Goal: Task Accomplishment & Management: Manage account settings

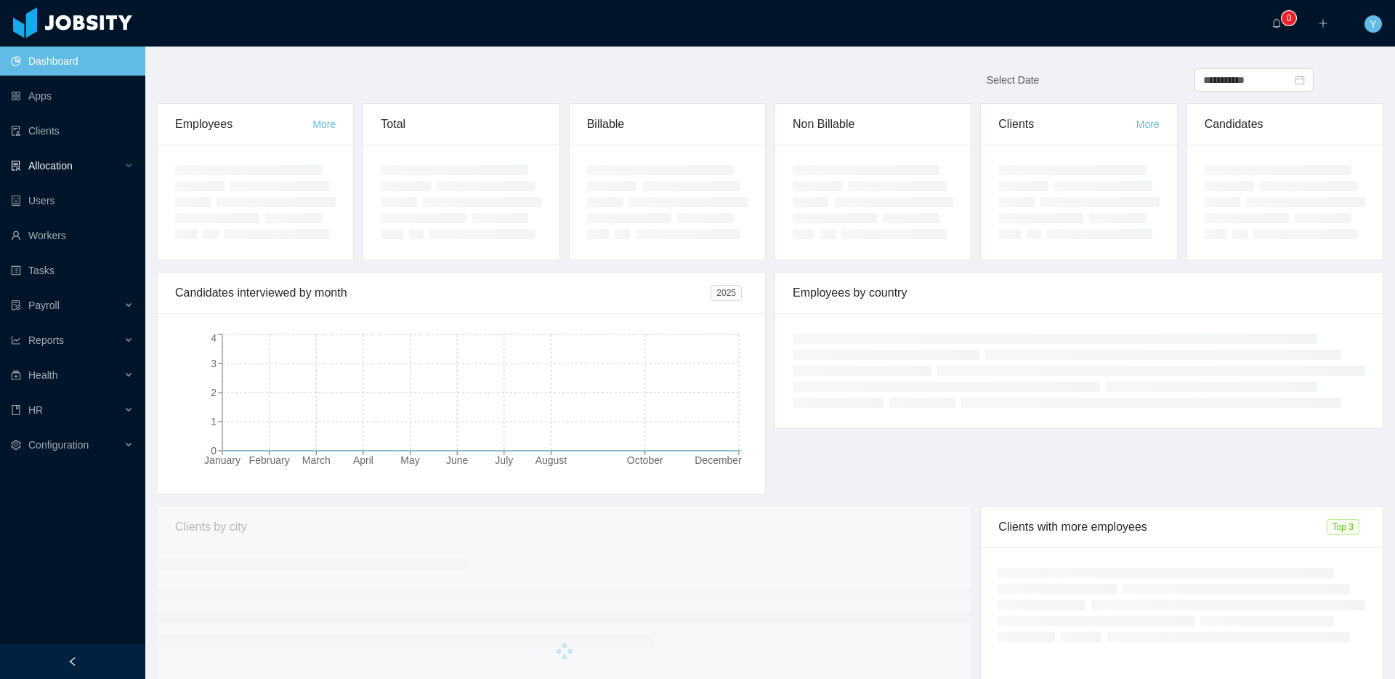
click at [100, 156] on div "Allocation" at bounding box center [72, 165] width 145 height 29
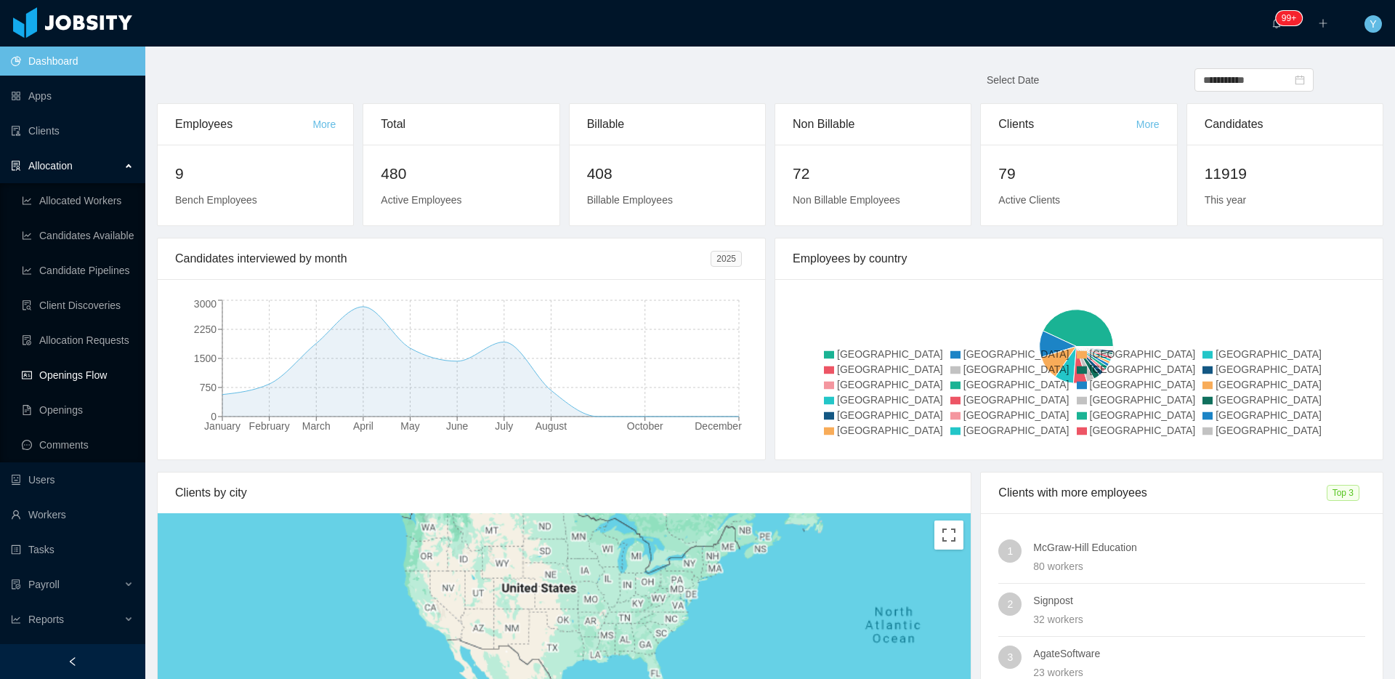
click at [91, 369] on link "Openings Flow" at bounding box center [78, 374] width 112 height 29
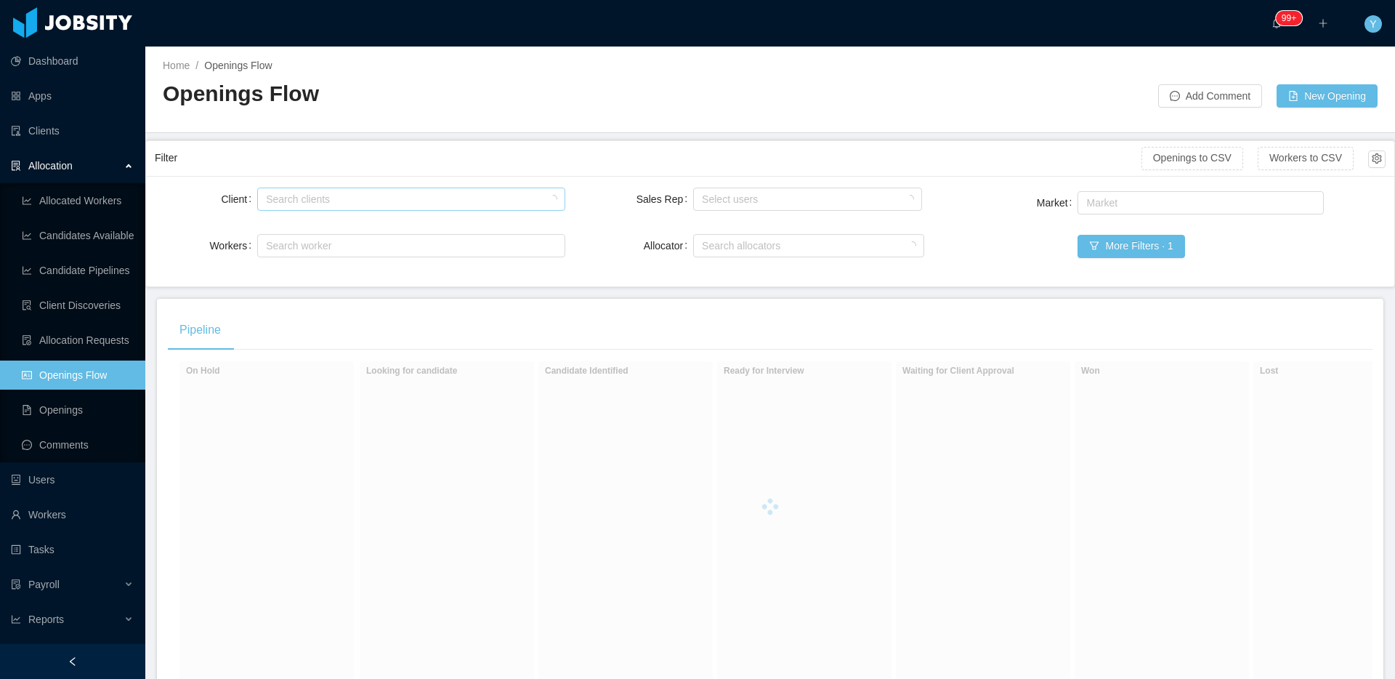
click at [377, 196] on div "Search clients" at bounding box center [407, 199] width 283 height 15
type input "******"
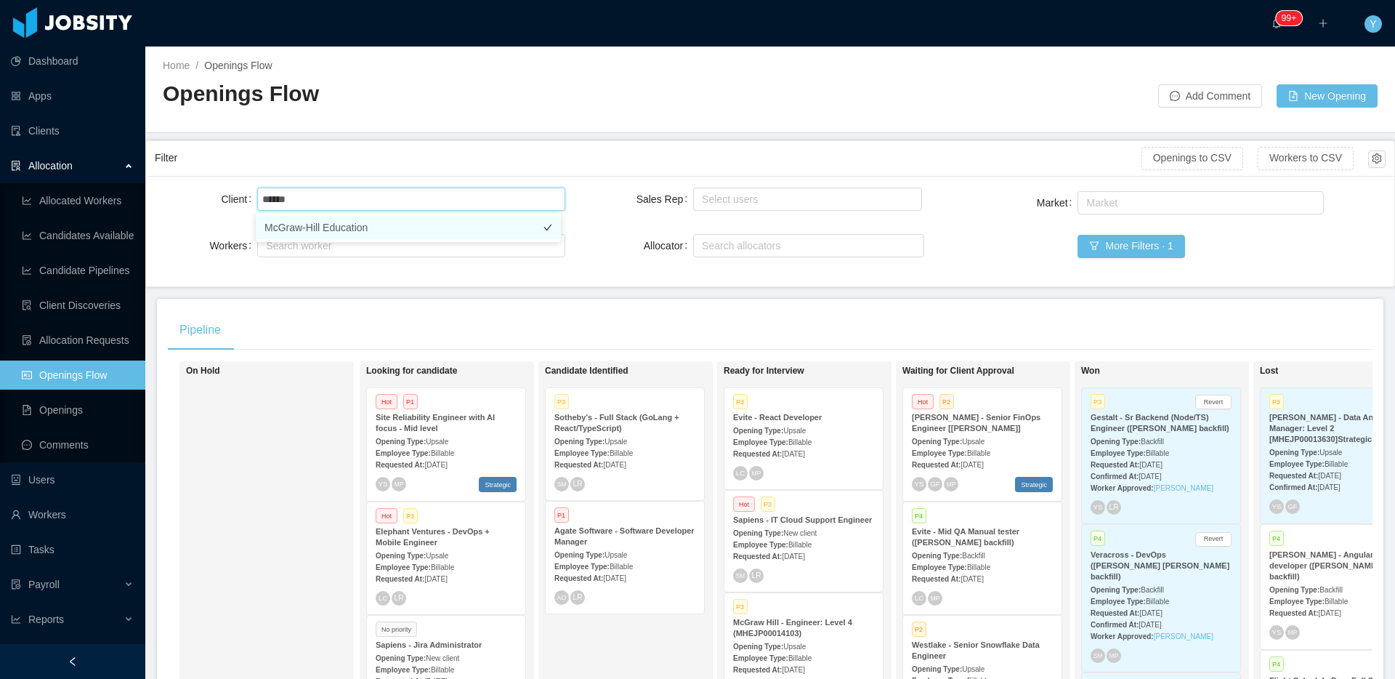
click at [374, 231] on li "McGraw-Hill Education" at bounding box center [408, 227] width 305 height 23
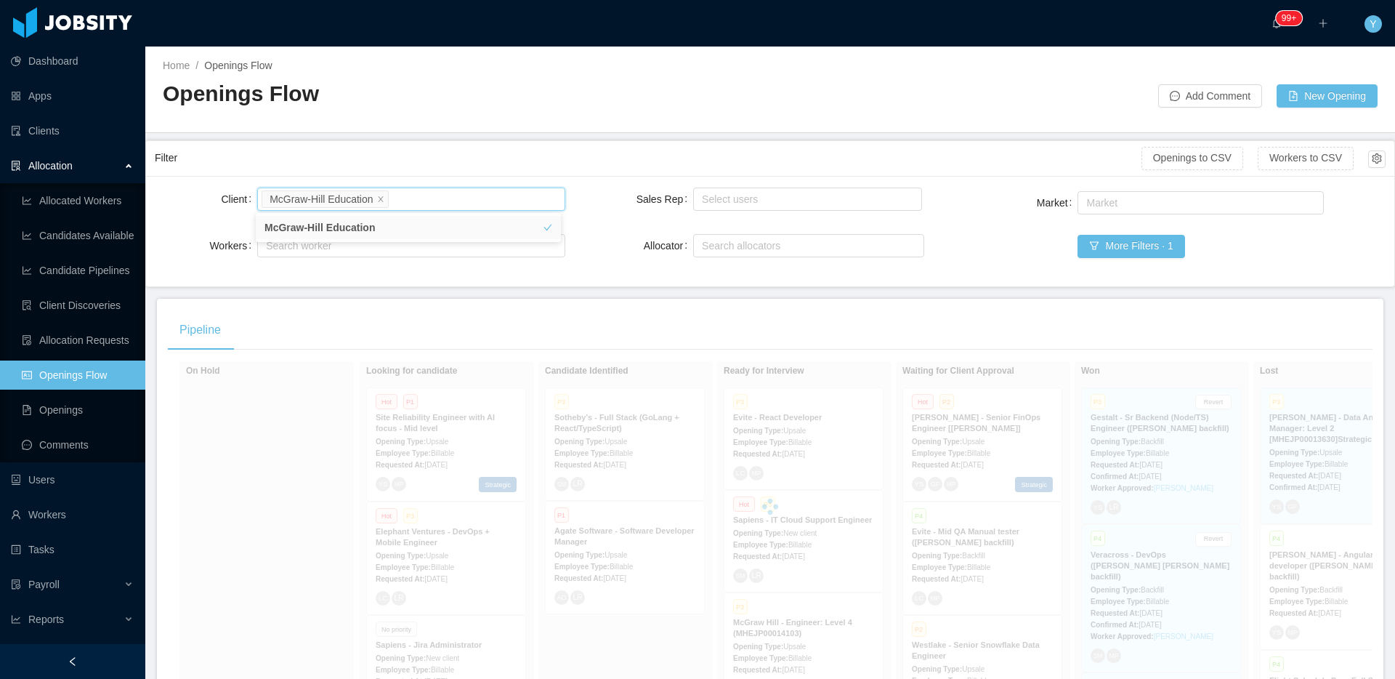
click at [365, 155] on div "Filter" at bounding box center [648, 158] width 987 height 27
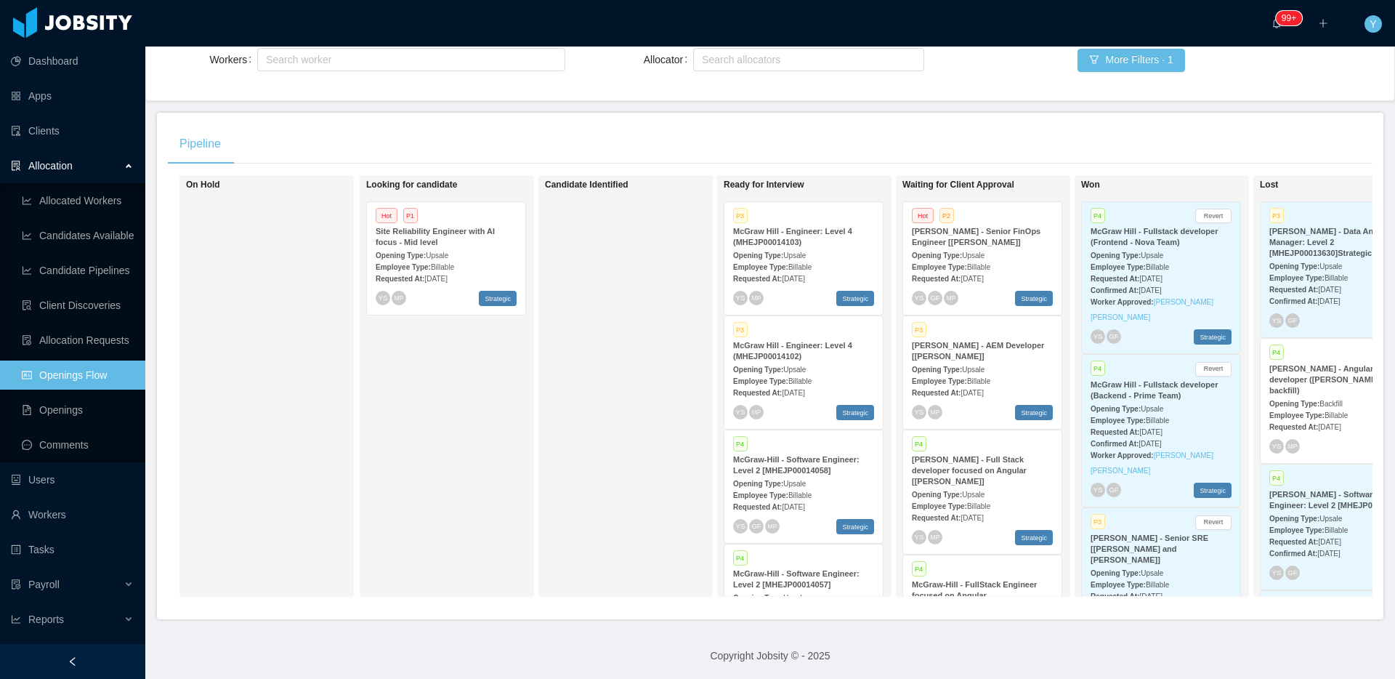
scroll to position [199, 0]
click at [1009, 484] on div "Opening Type: Upsale" at bounding box center [982, 491] width 141 height 15
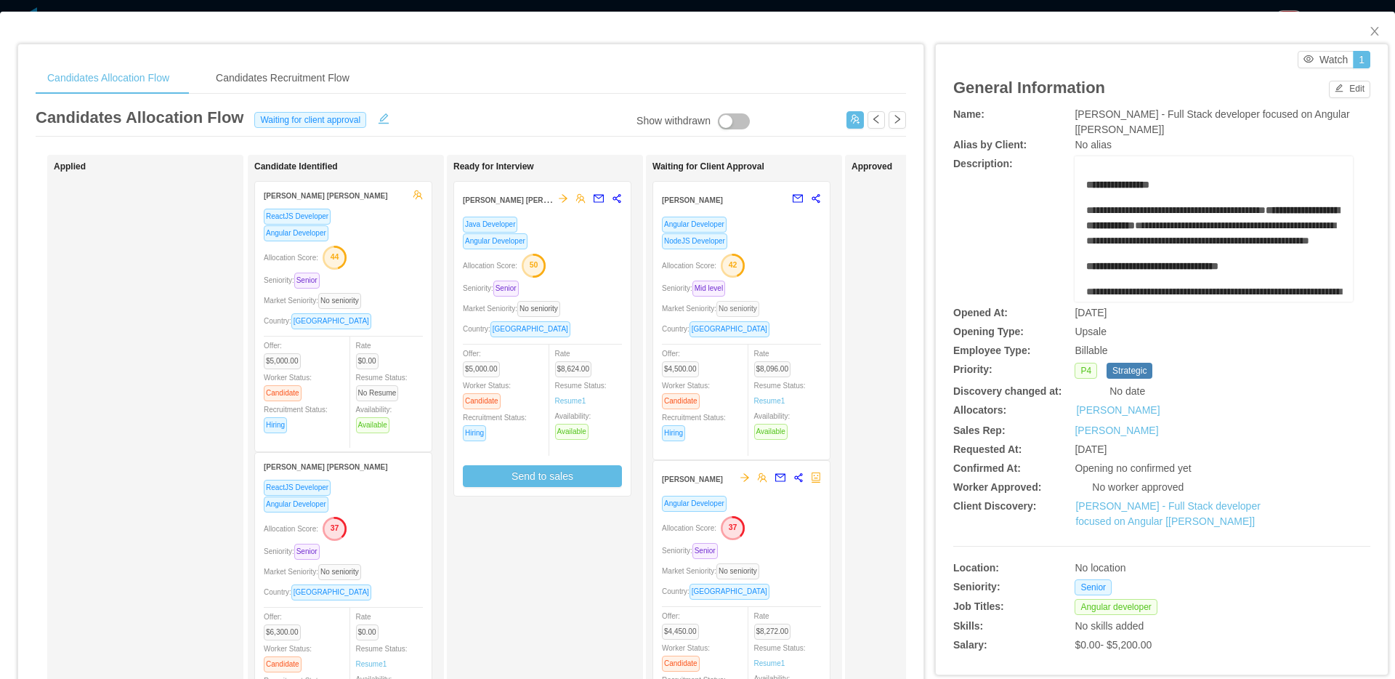
click at [760, 306] on span "No seniority" at bounding box center [738, 309] width 43 height 16
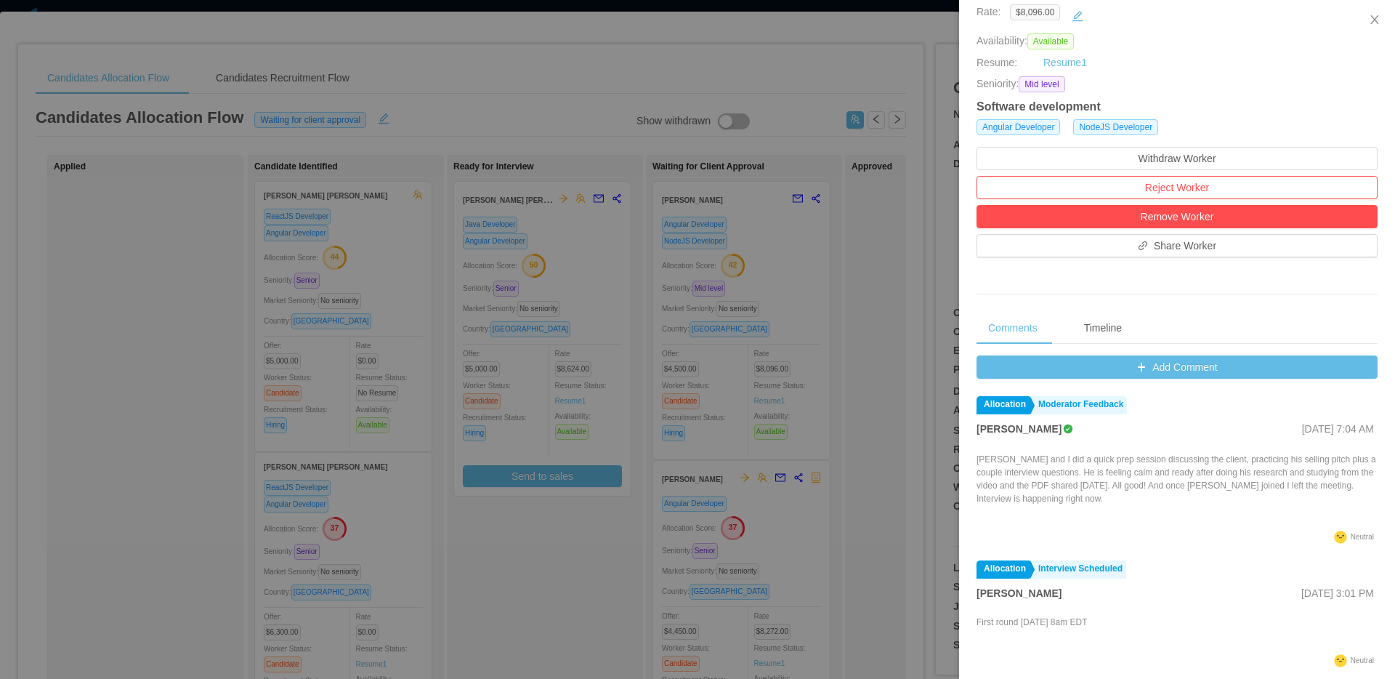
scroll to position [305, 0]
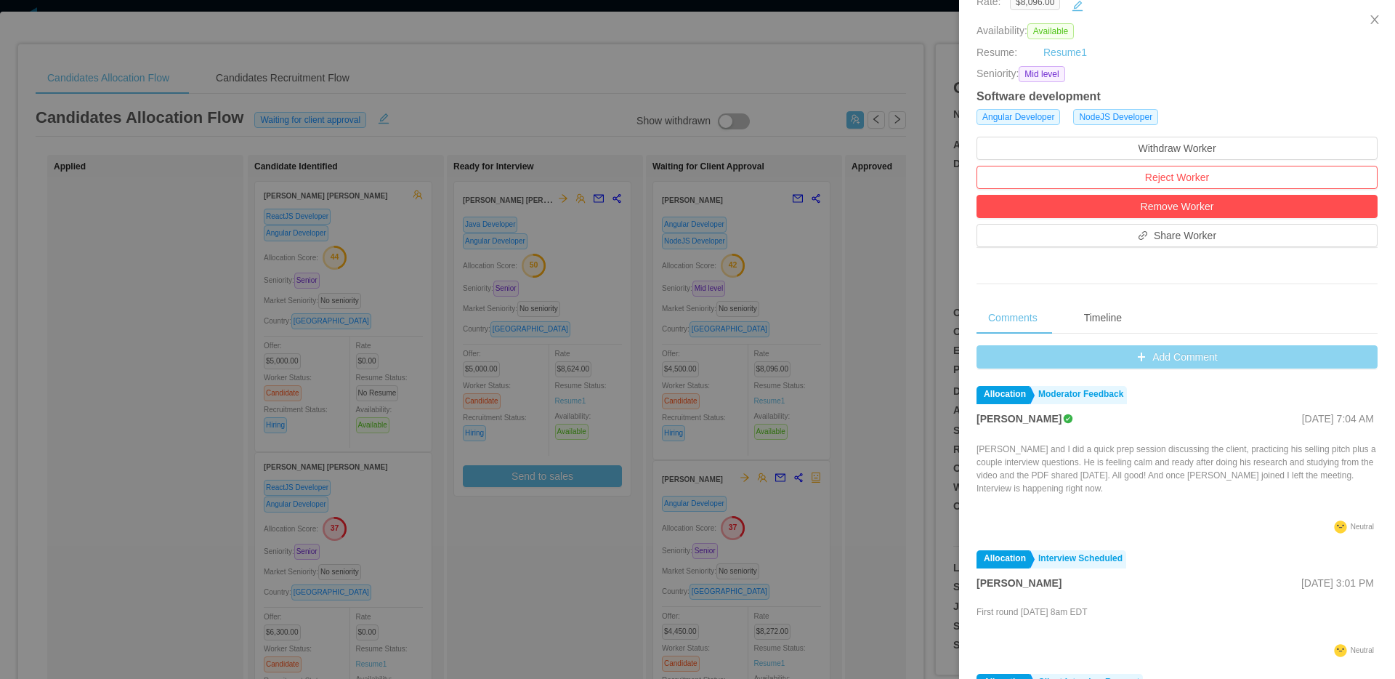
click at [1172, 360] on button "Add Comment" at bounding box center [1177, 356] width 401 height 23
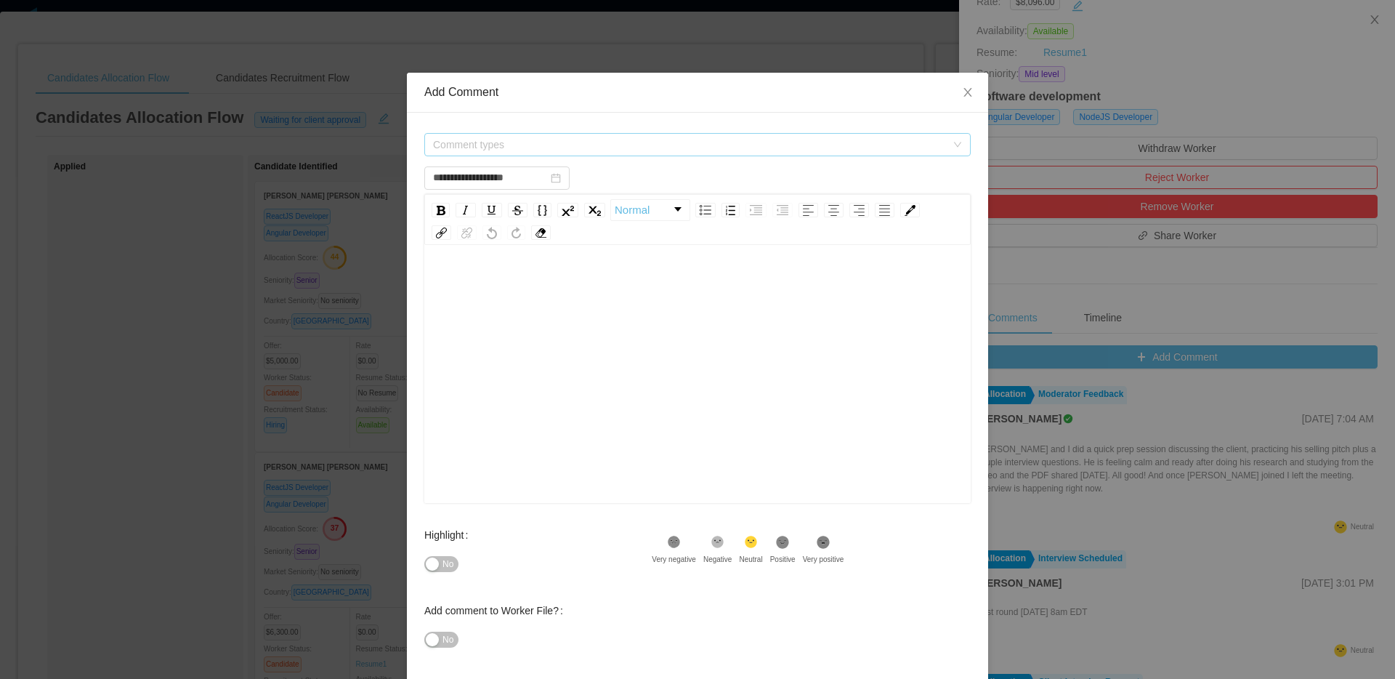
click at [807, 154] on div "Comment types" at bounding box center [697, 144] width 547 height 29
click at [809, 151] on span "Comment types" at bounding box center [689, 144] width 513 height 15
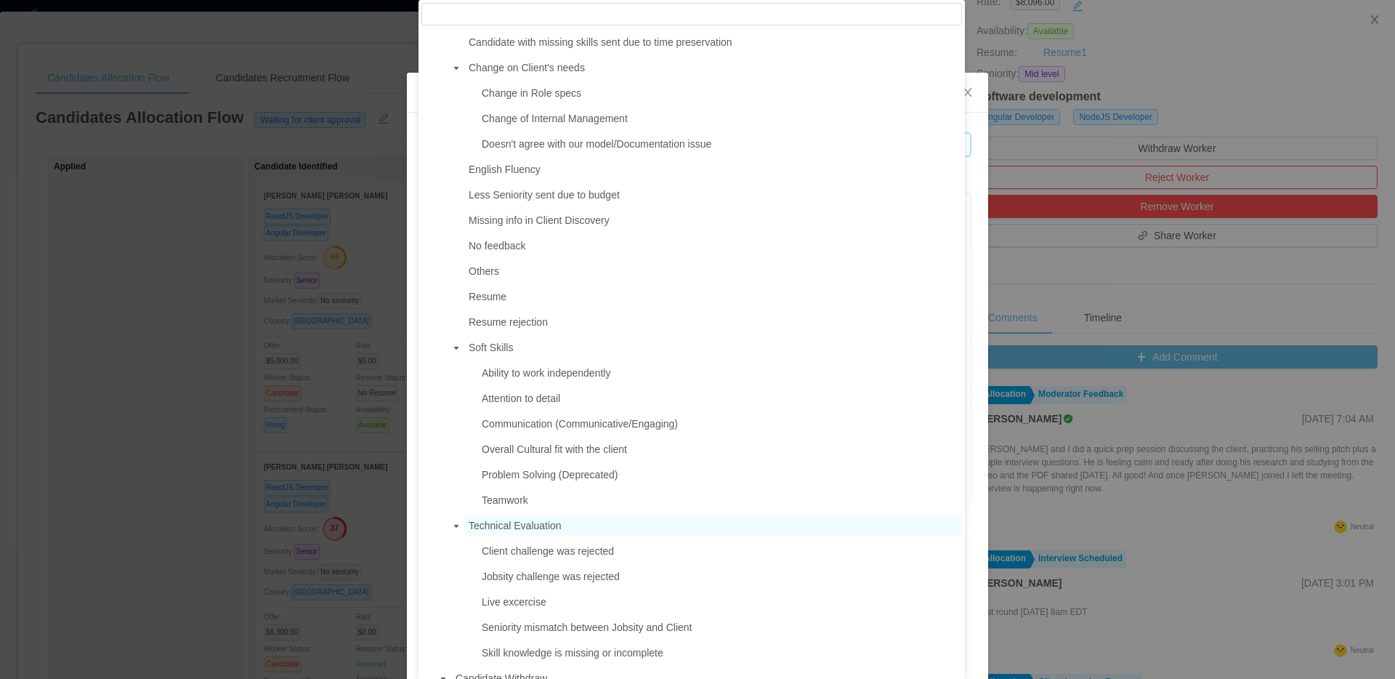
scroll to position [728, 0]
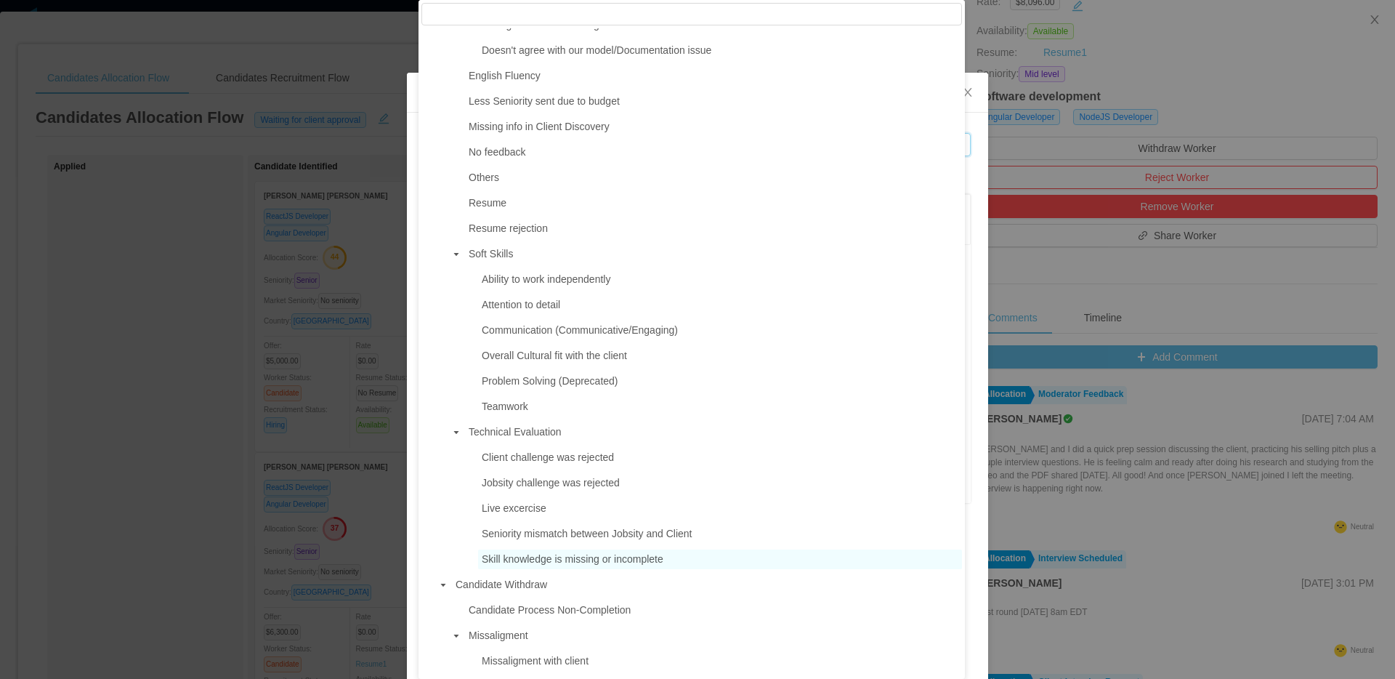
click at [558, 563] on span "Skill knowledge is missing or incomplete" at bounding box center [573, 559] width 182 height 12
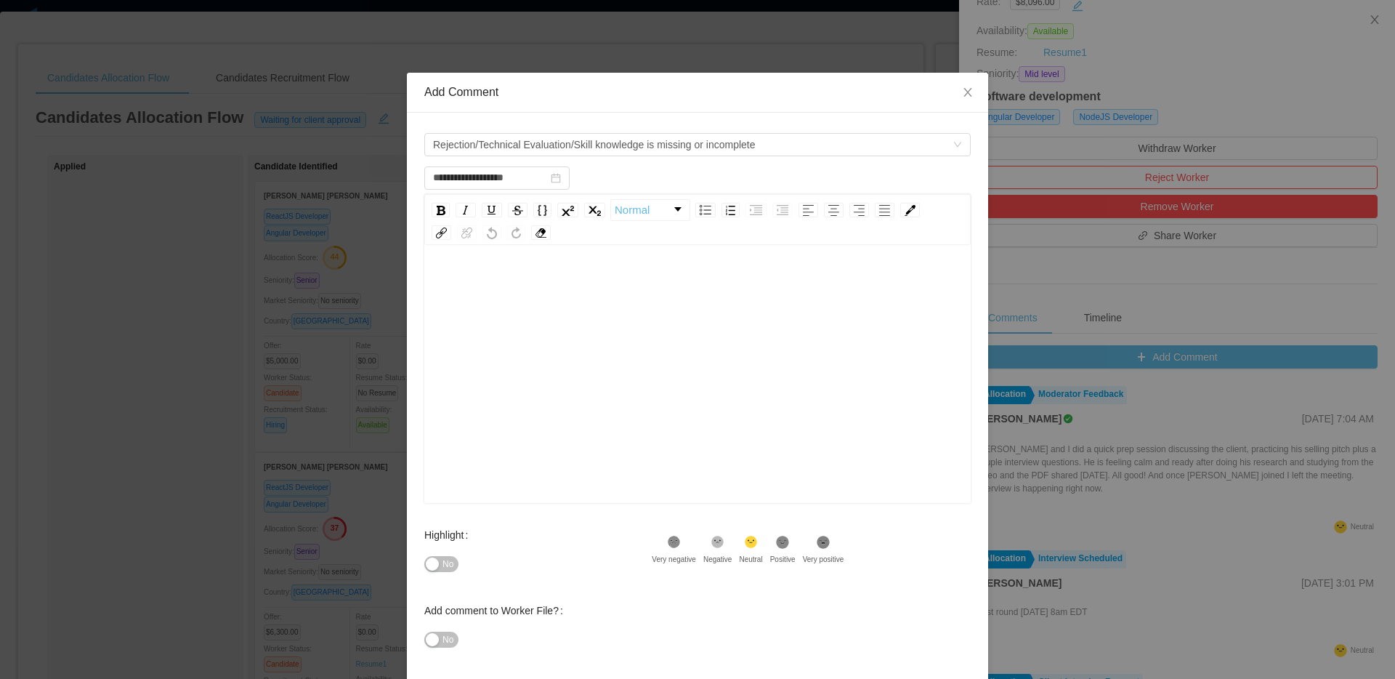
click at [676, 372] on div "rdw-editor" at bounding box center [698, 397] width 524 height 254
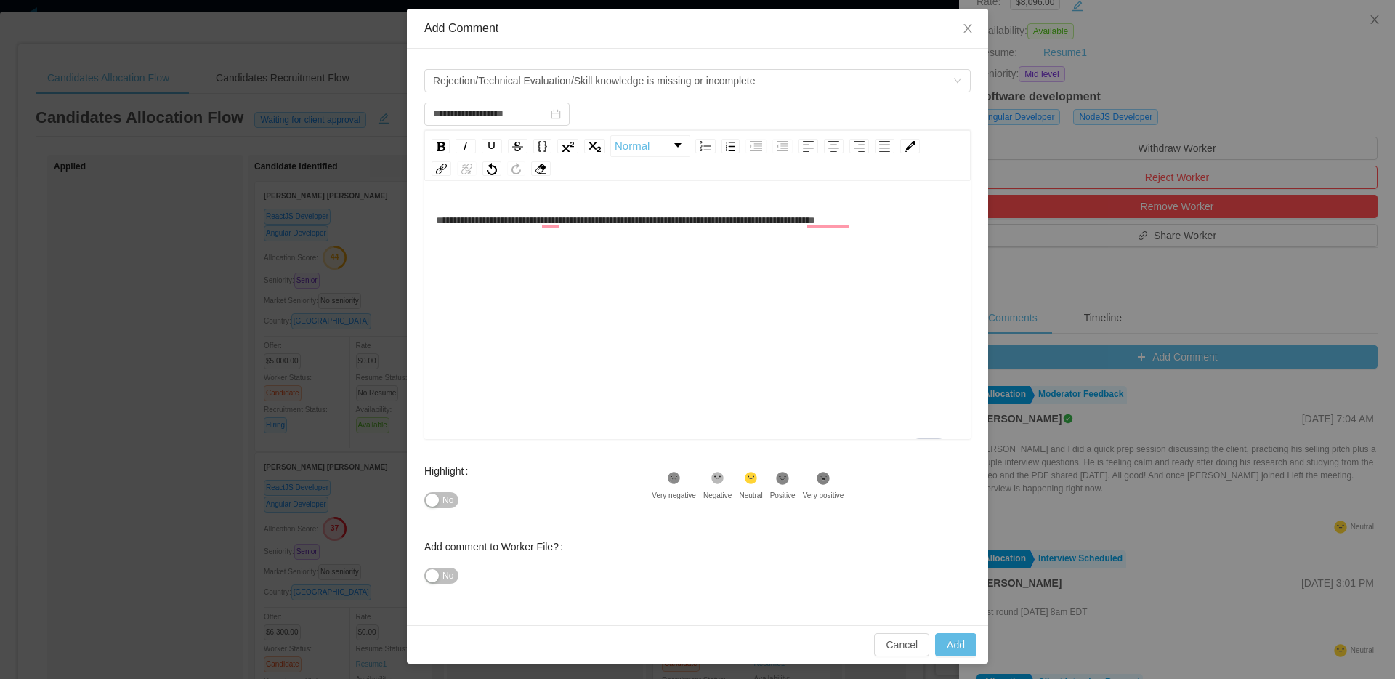
scroll to position [66, 0]
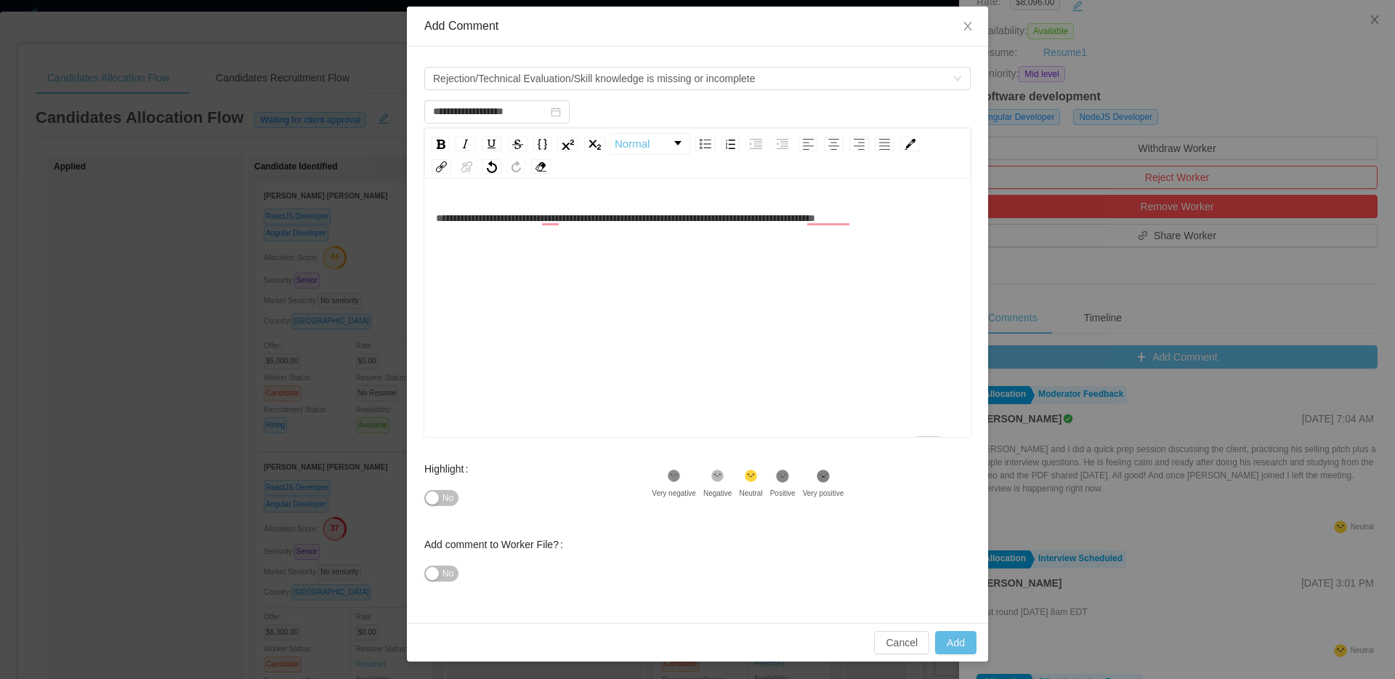
click at [948, 629] on div "Cancel Add" at bounding box center [697, 642] width 581 height 39
click at [947, 636] on button "Add" at bounding box center [955, 642] width 41 height 23
type input "**********"
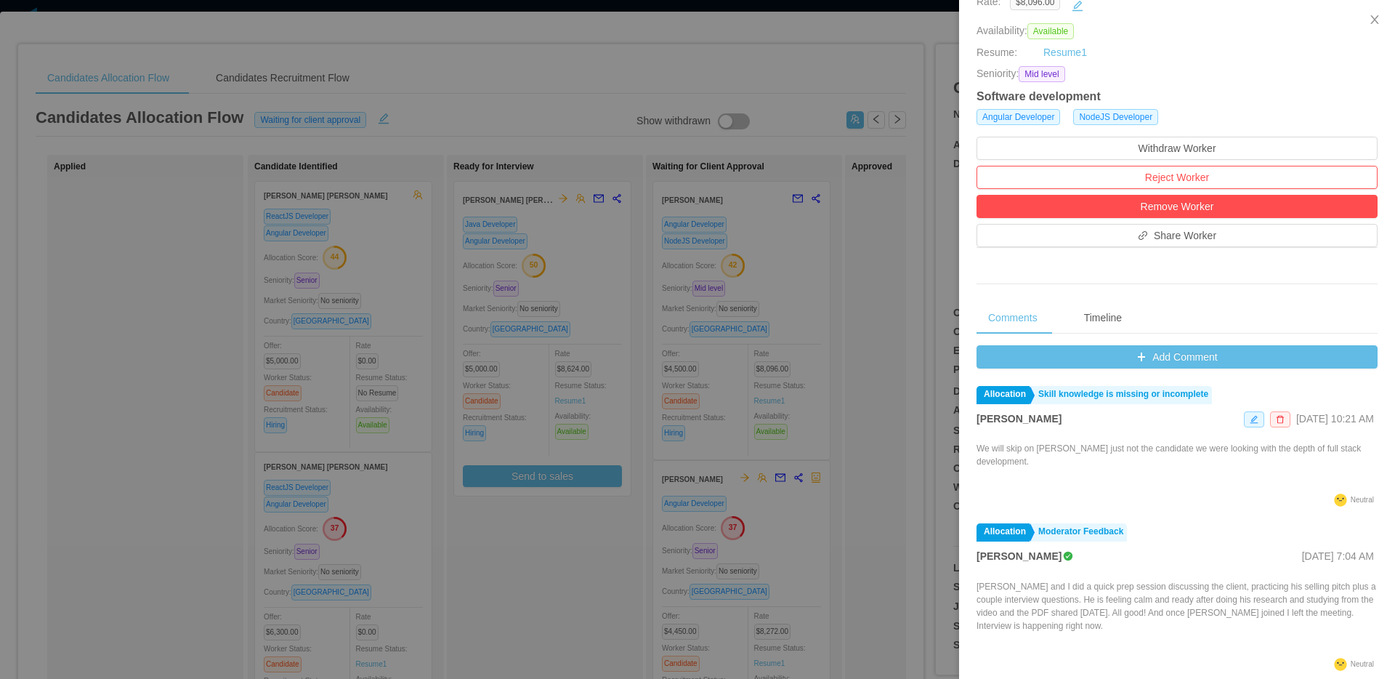
click at [843, 411] on div at bounding box center [697, 339] width 1395 height 679
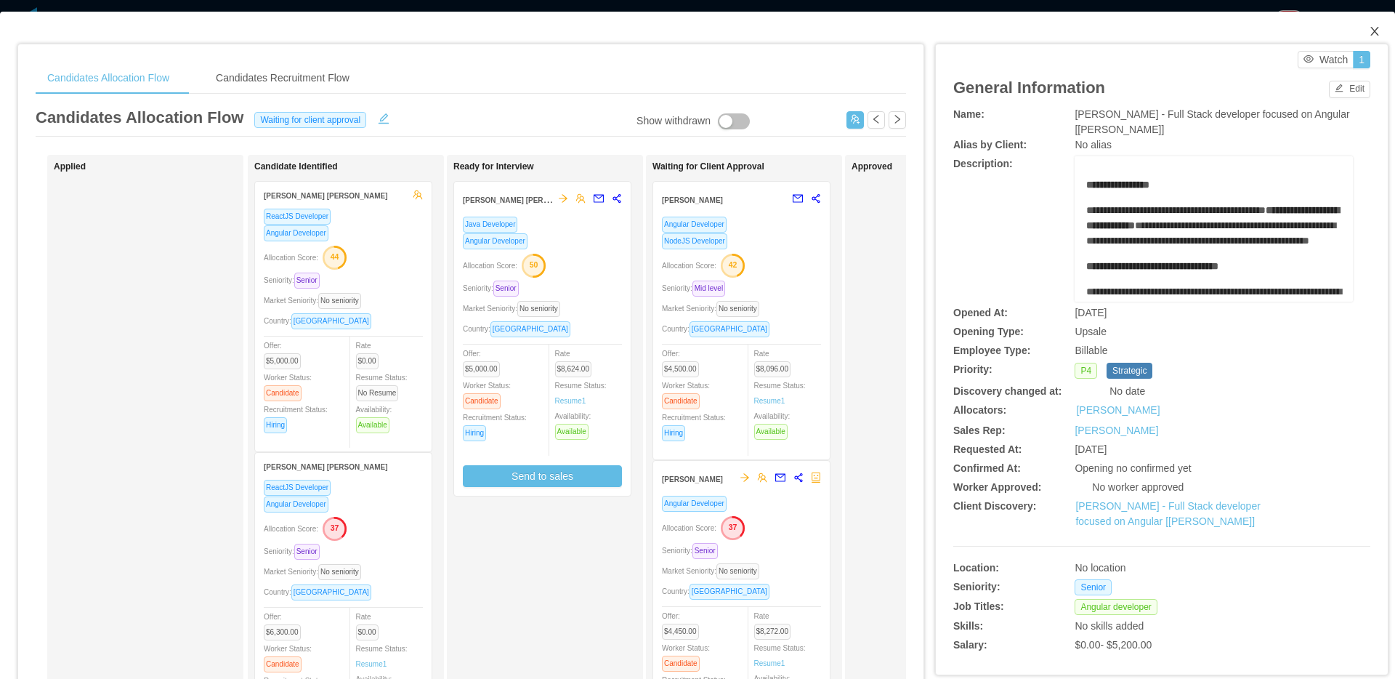
click at [1369, 28] on icon "icon: close" at bounding box center [1375, 31] width 12 height 12
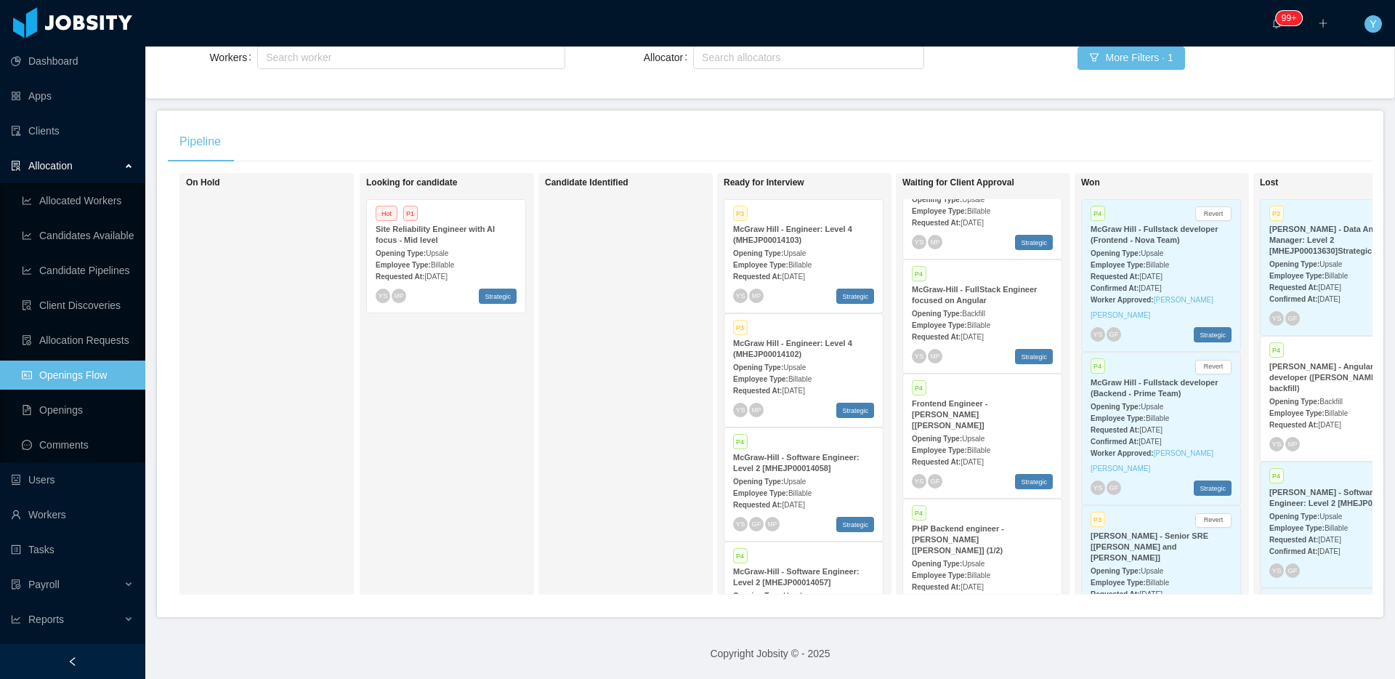
scroll to position [300, 0]
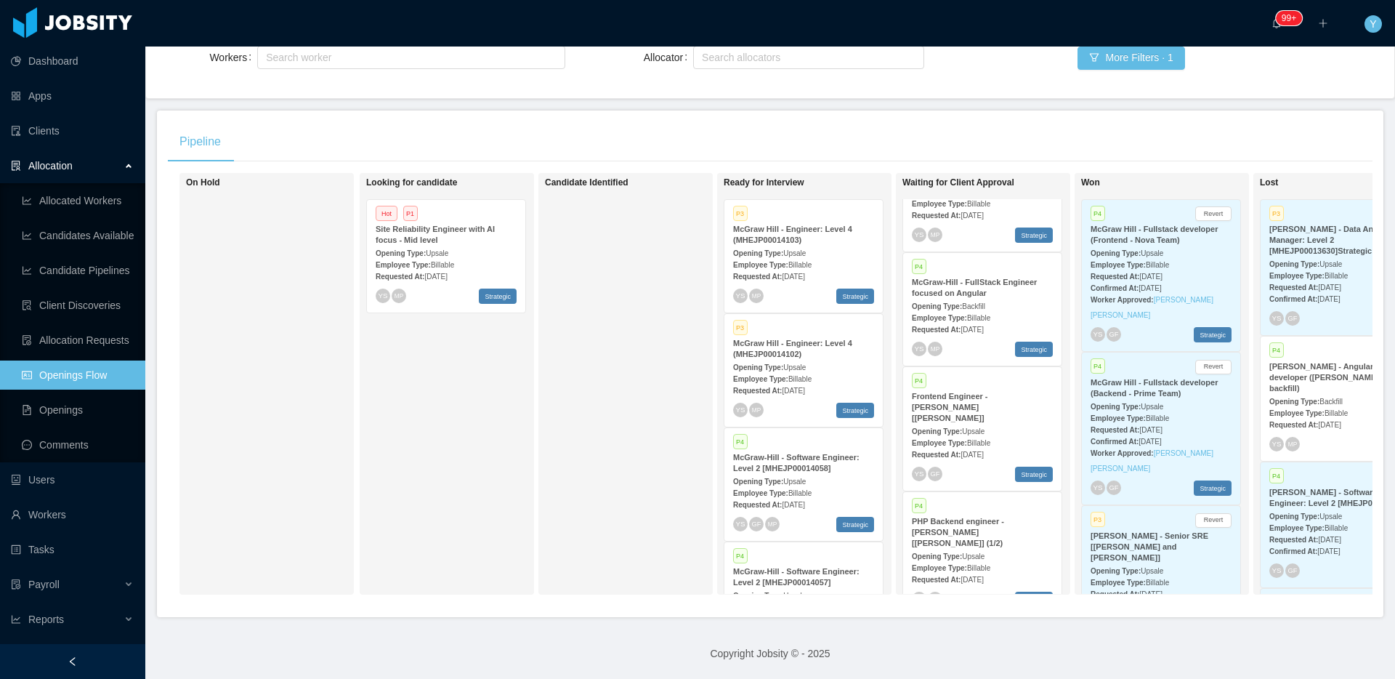
click at [977, 310] on div "Employee Type: Billable" at bounding box center [982, 317] width 141 height 15
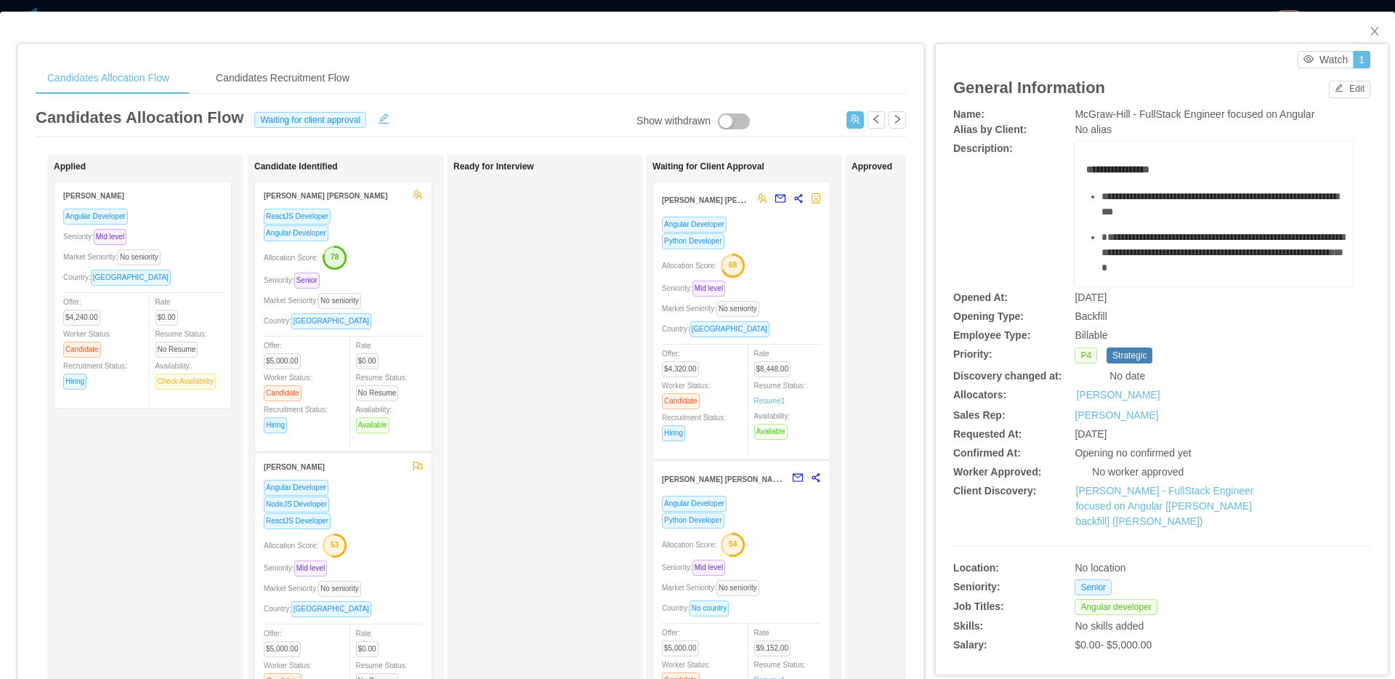
click at [805, 532] on div "Allocation Score: 54" at bounding box center [741, 543] width 159 height 23
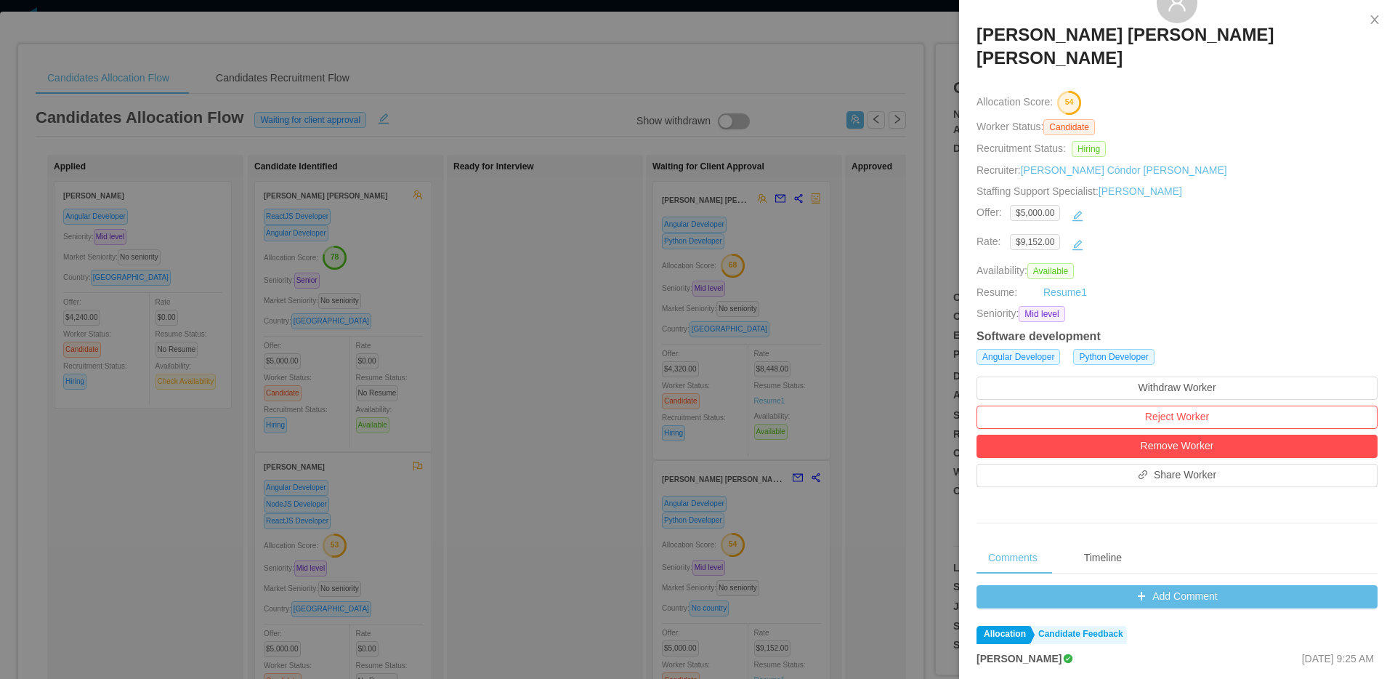
scroll to position [121, 0]
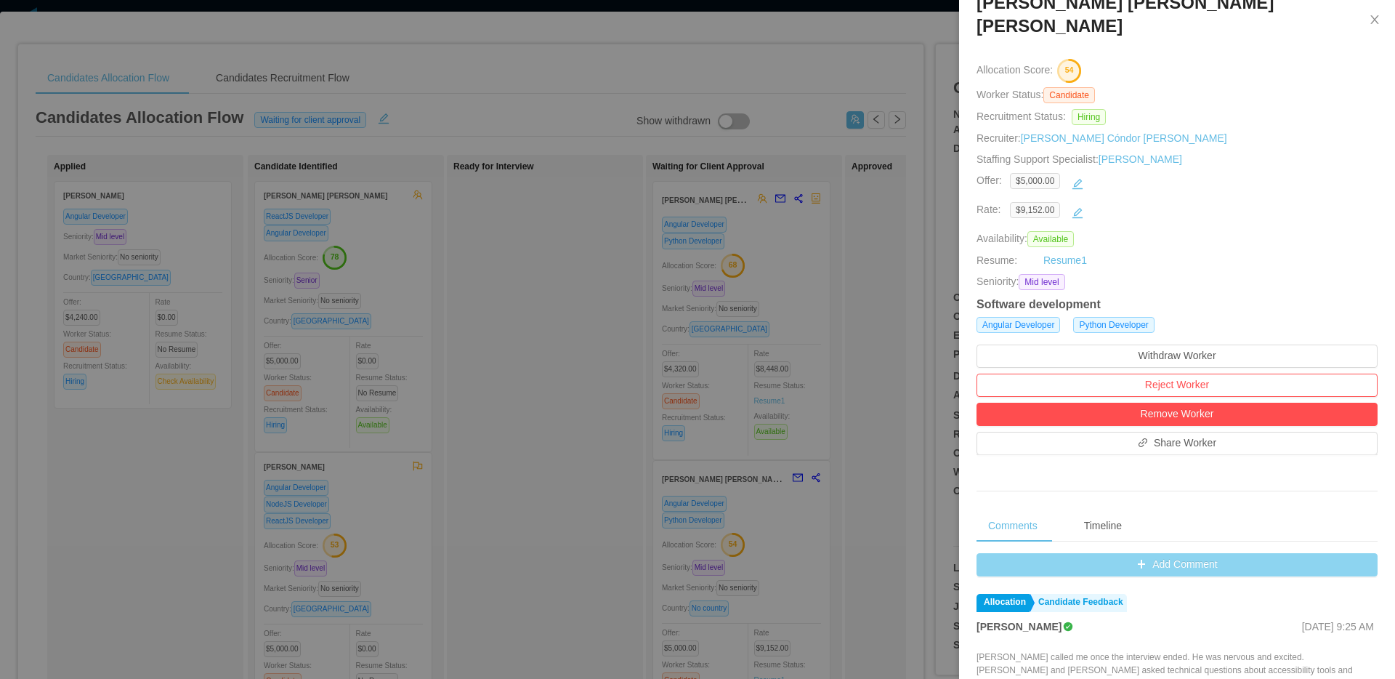
click at [1092, 553] on button "Add Comment" at bounding box center [1177, 564] width 401 height 23
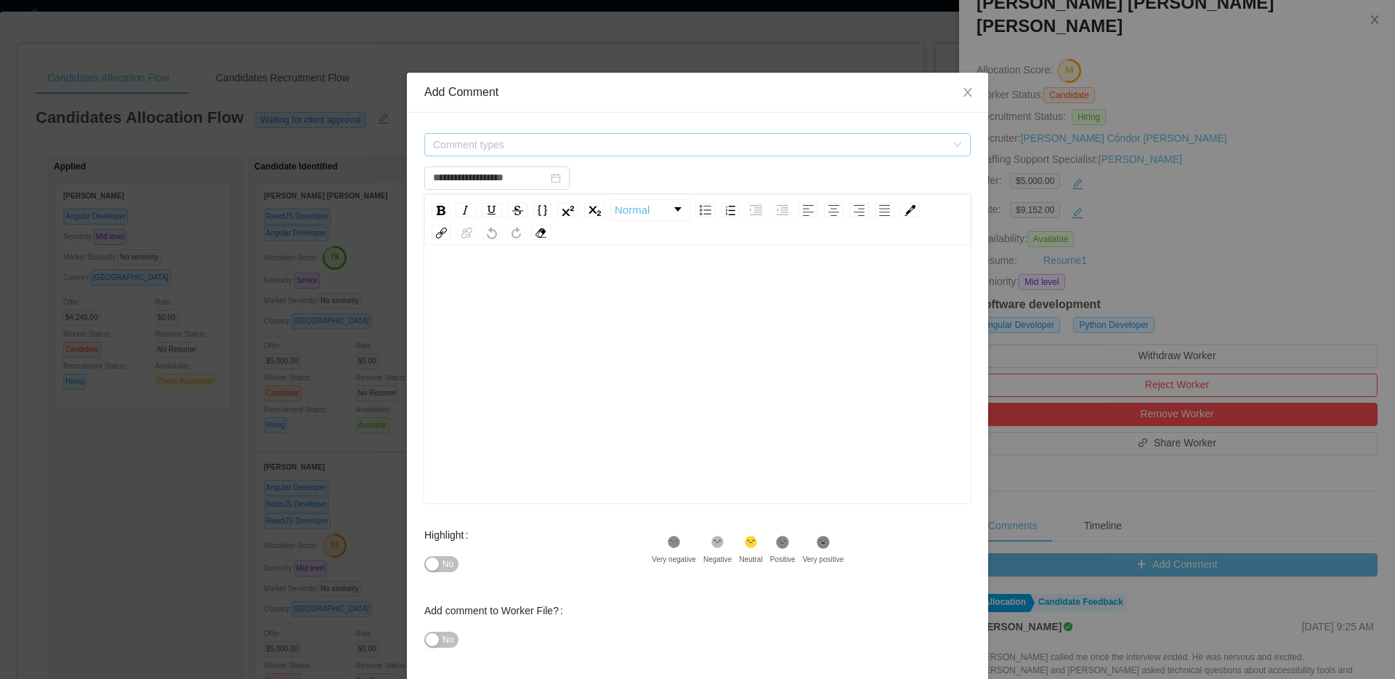
click at [680, 149] on span "Comment types" at bounding box center [689, 144] width 513 height 15
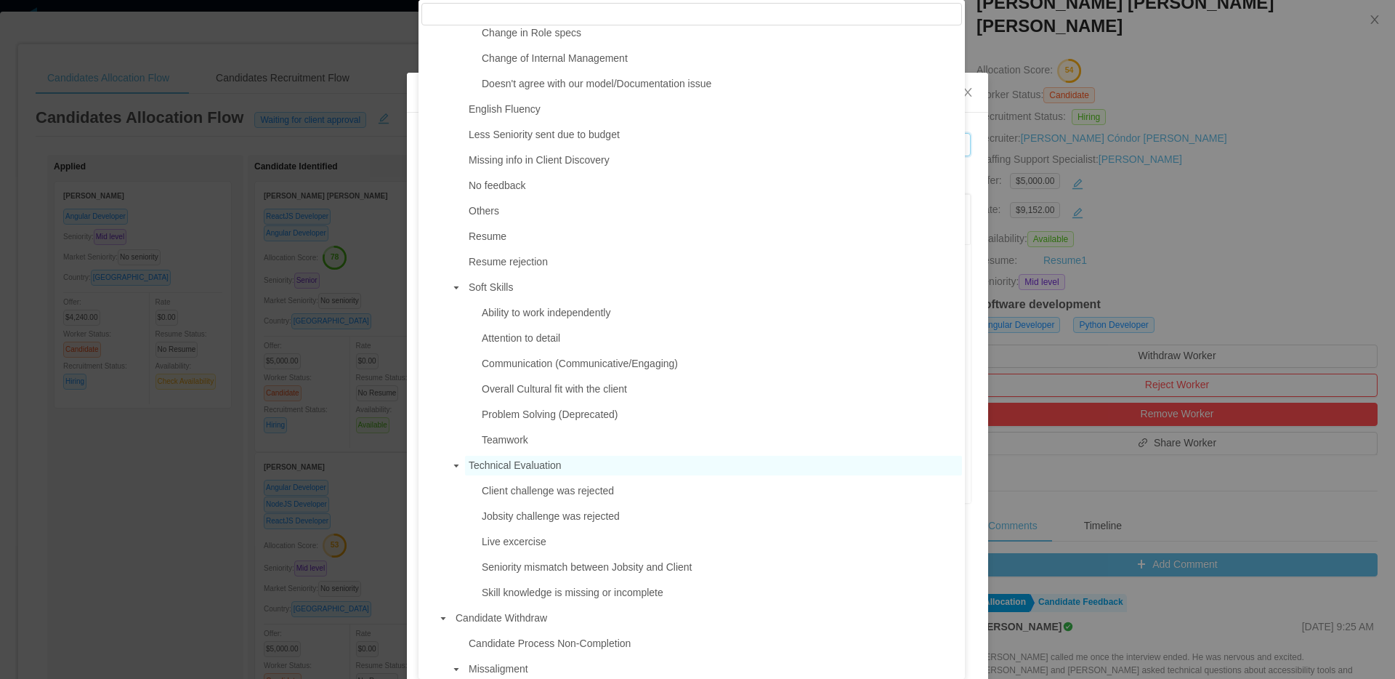
scroll to position [696, 0]
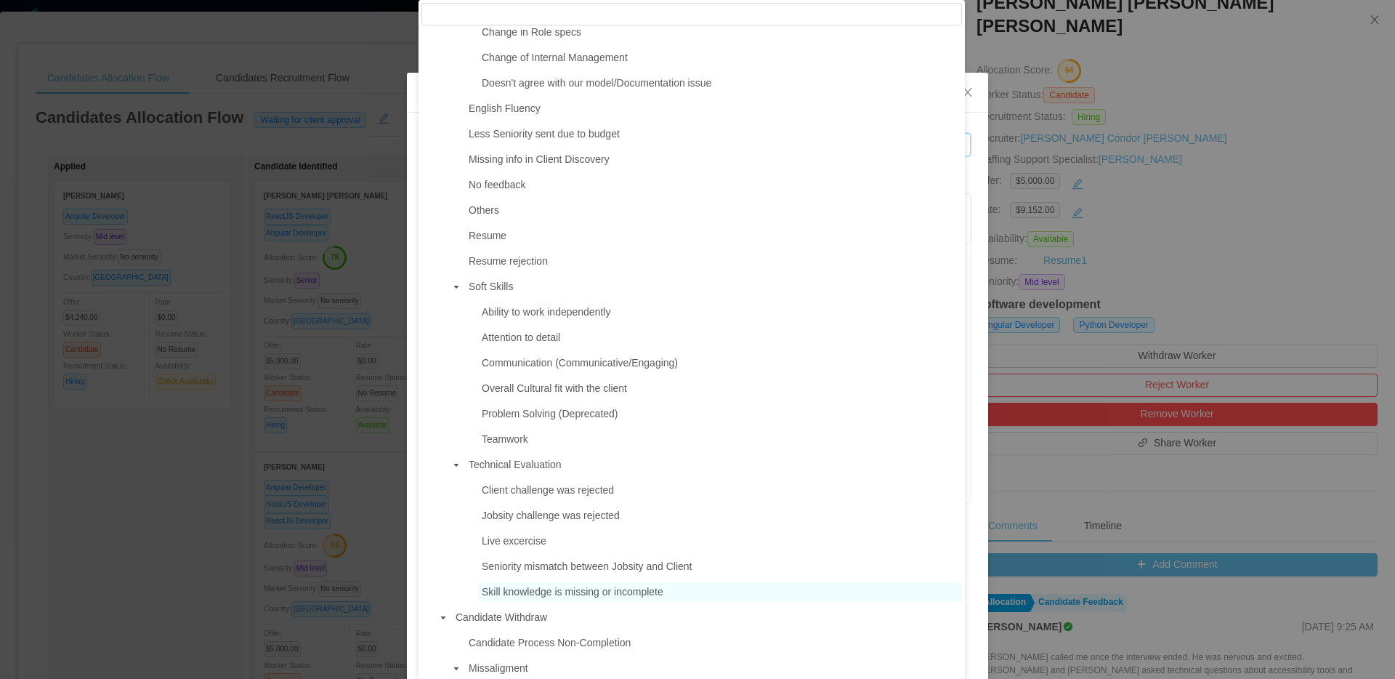
click at [567, 595] on span "Skill knowledge is missing or incomplete" at bounding box center [720, 592] width 484 height 20
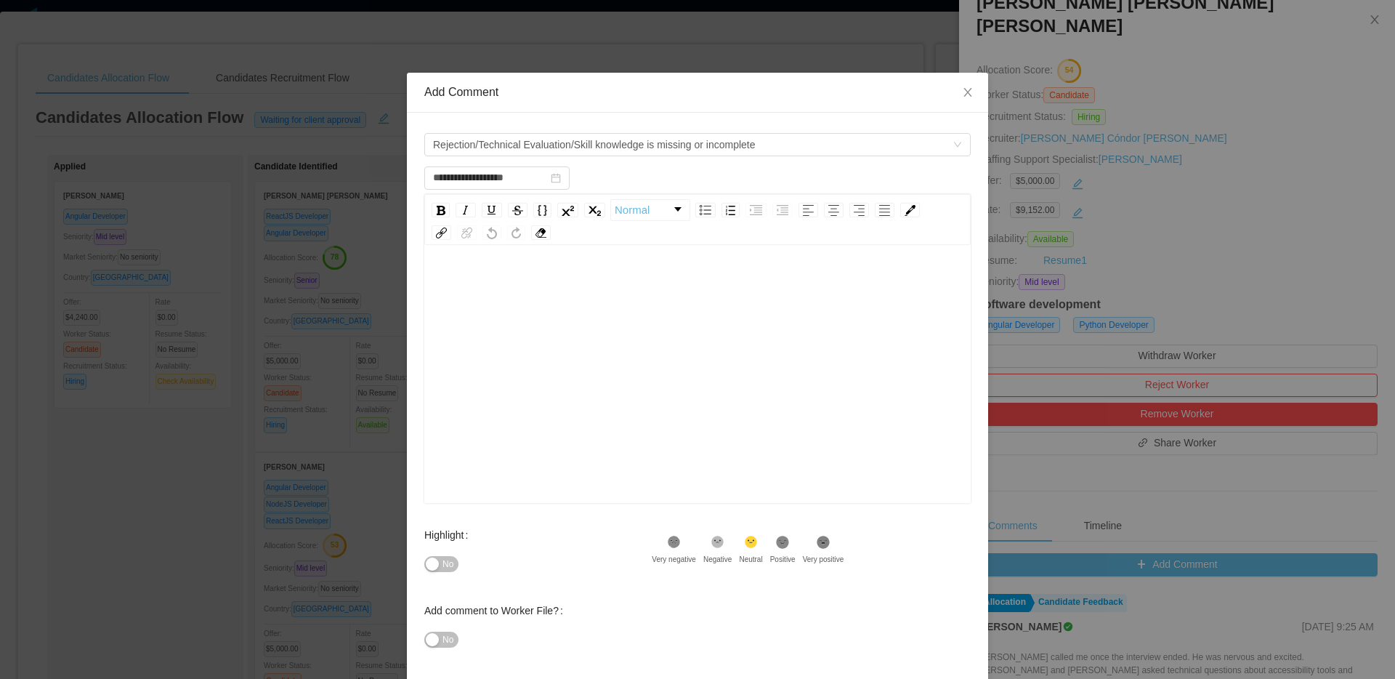
click at [740, 467] on div "rdw-editor" at bounding box center [698, 397] width 524 height 254
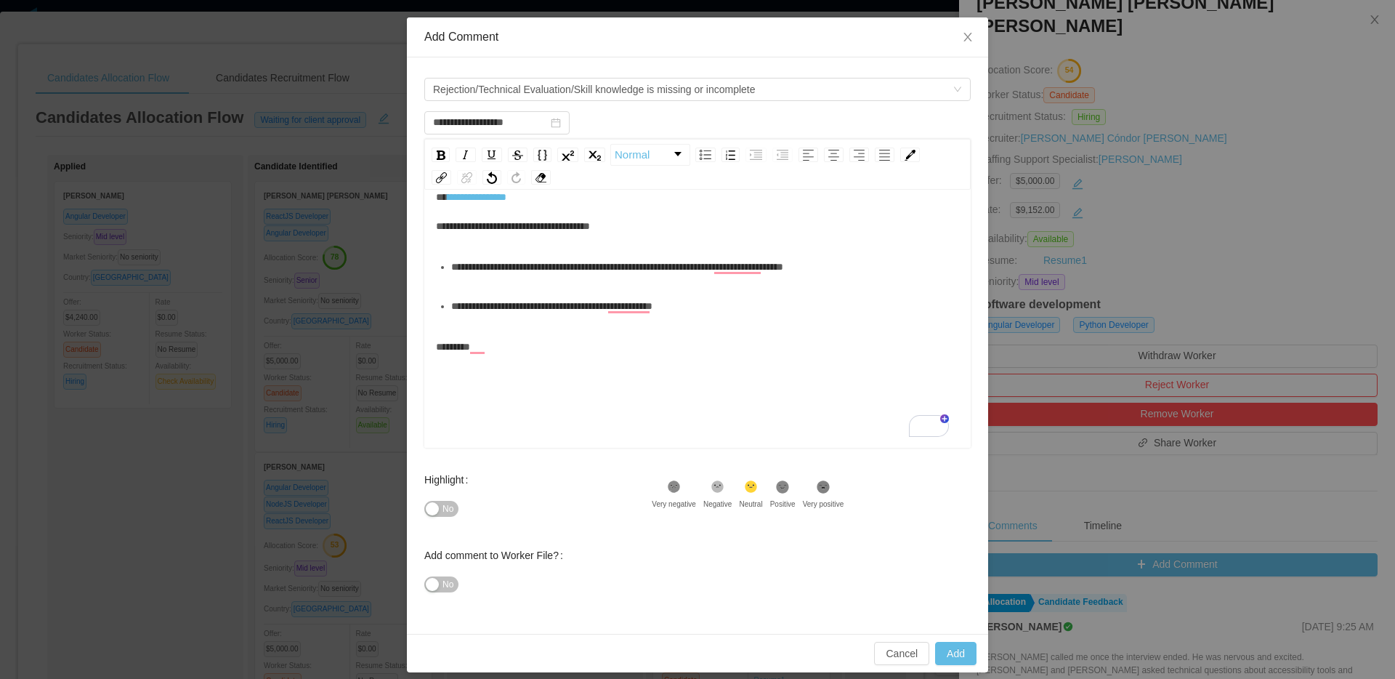
scroll to position [66, 0]
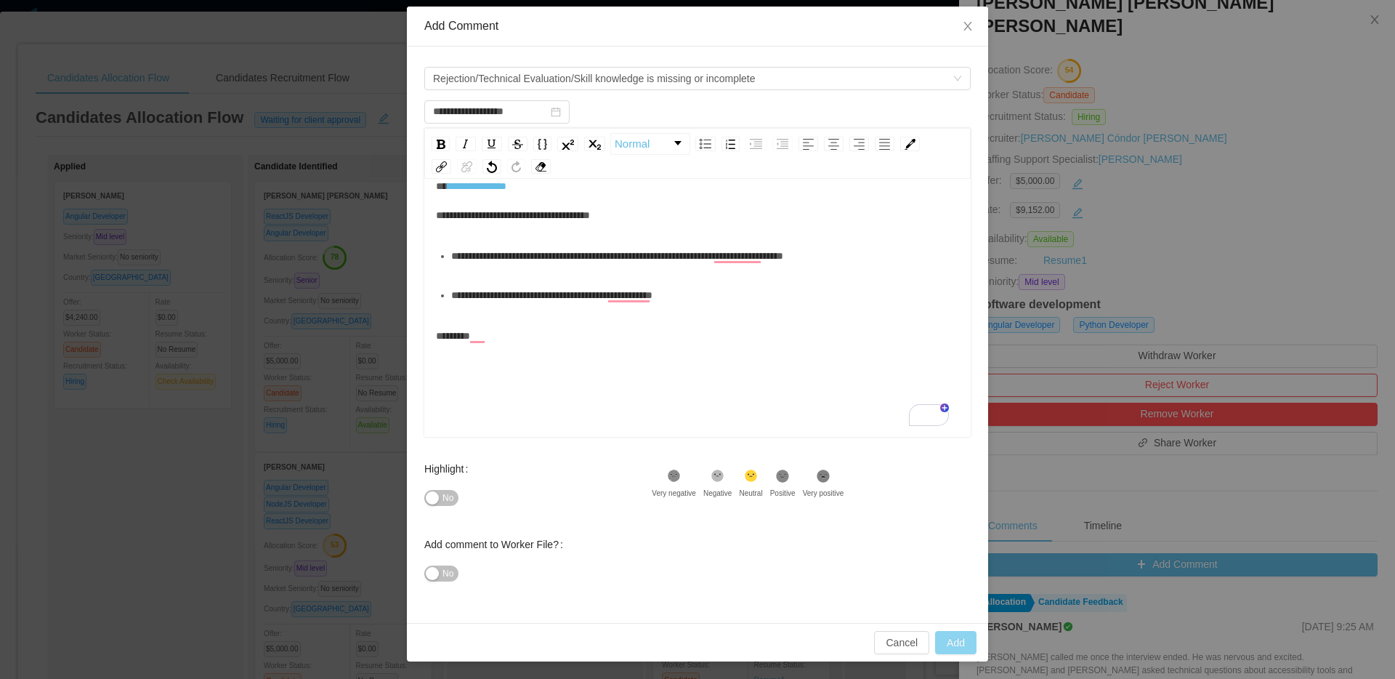
type input "**********"
click at [946, 647] on button "Add" at bounding box center [955, 642] width 41 height 23
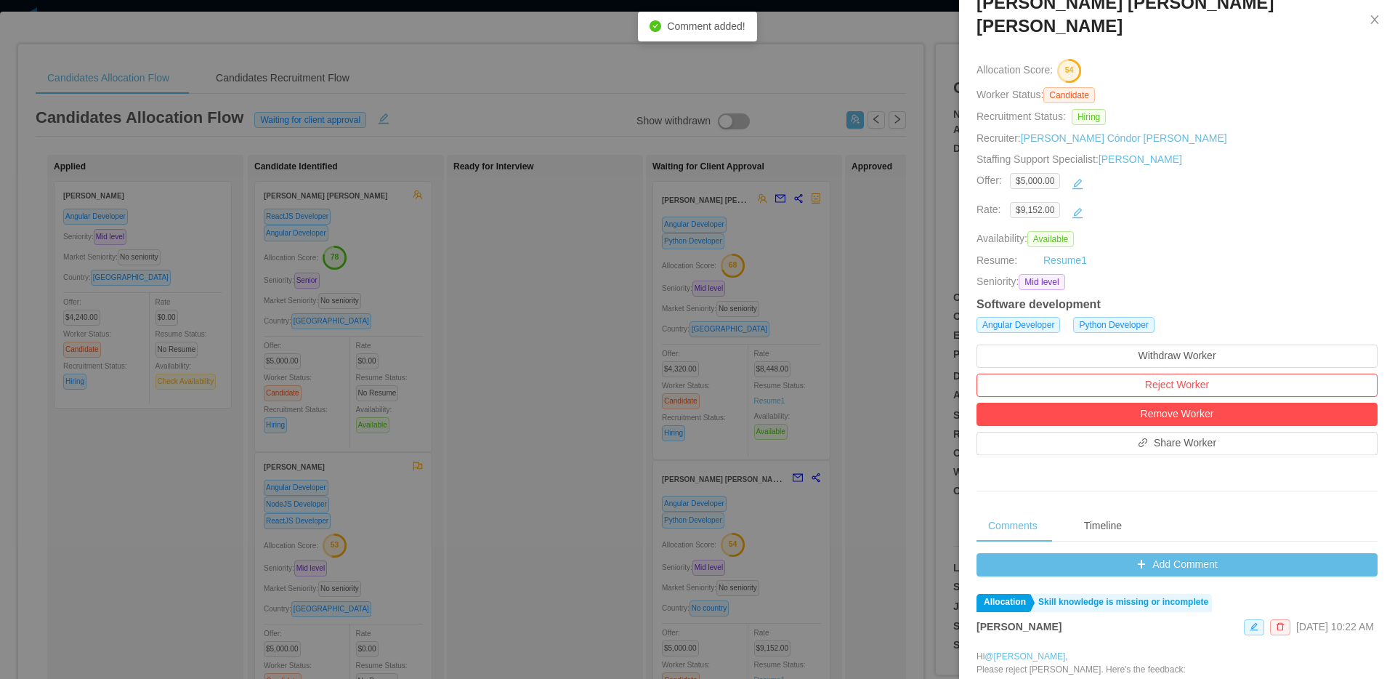
click at [1263, 177] on div "Current status: Waiting for client approval Rafael Humberto Ortiz Vergara Alloc…" at bounding box center [1177, 460] width 436 height 1162
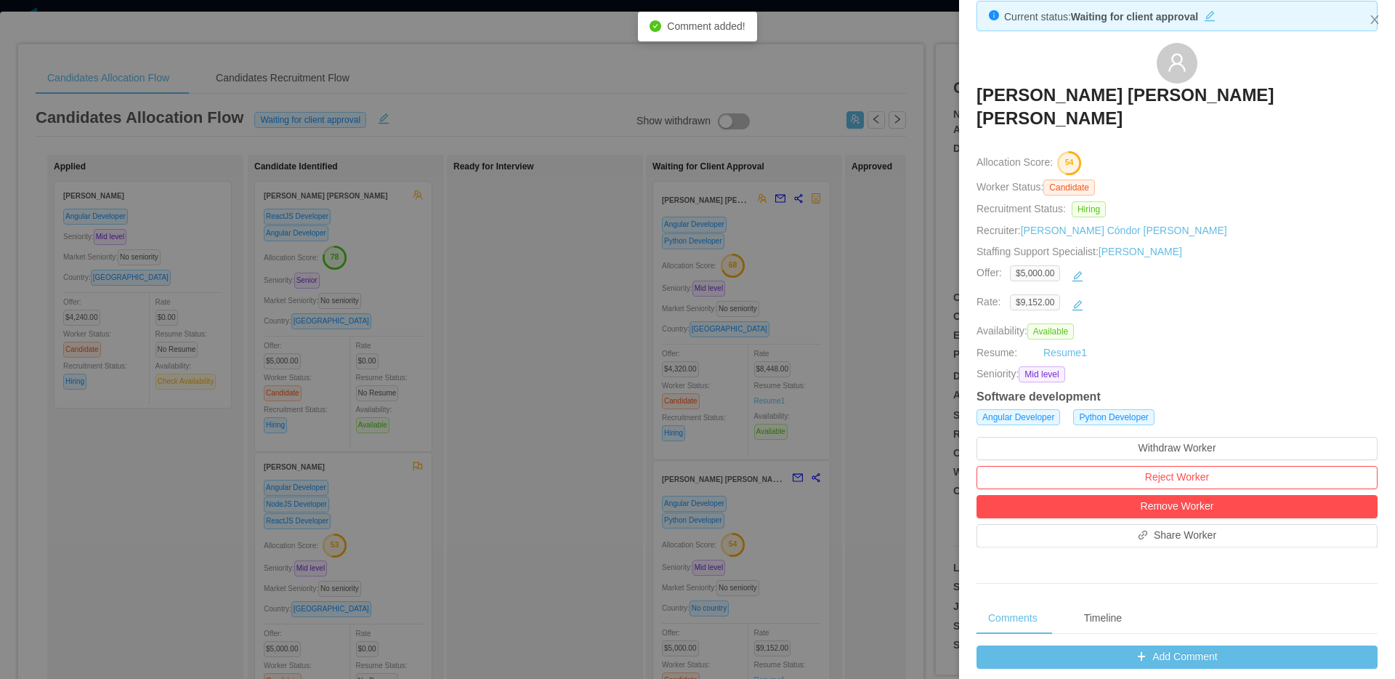
scroll to position [0, 0]
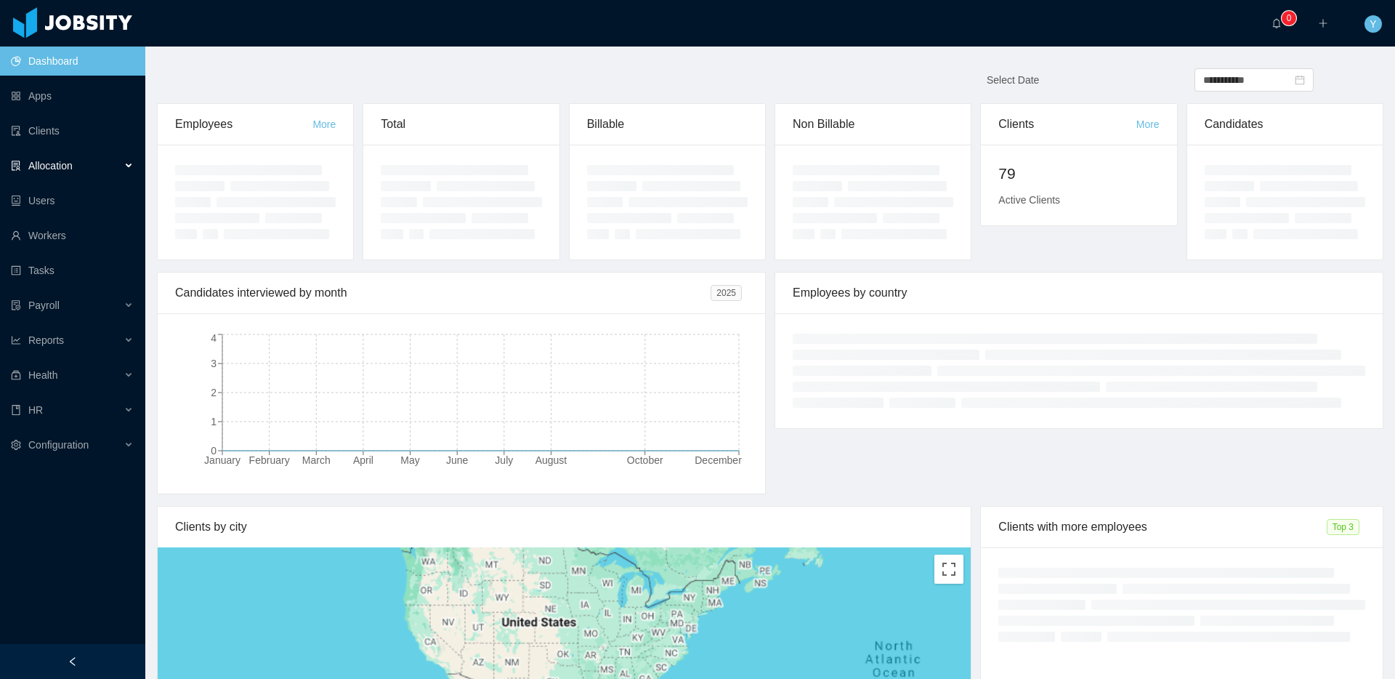
click at [103, 174] on div "Allocation" at bounding box center [72, 165] width 145 height 29
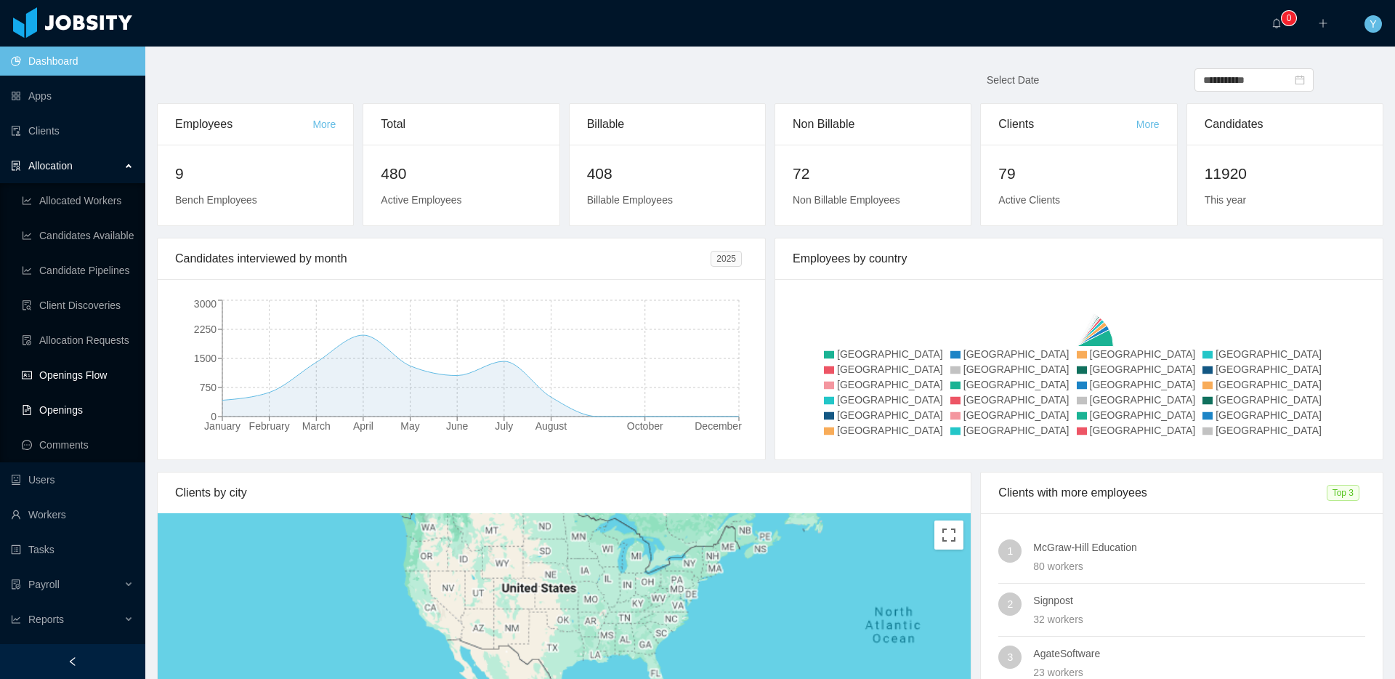
click at [87, 379] on link "Openings Flow" at bounding box center [78, 374] width 112 height 29
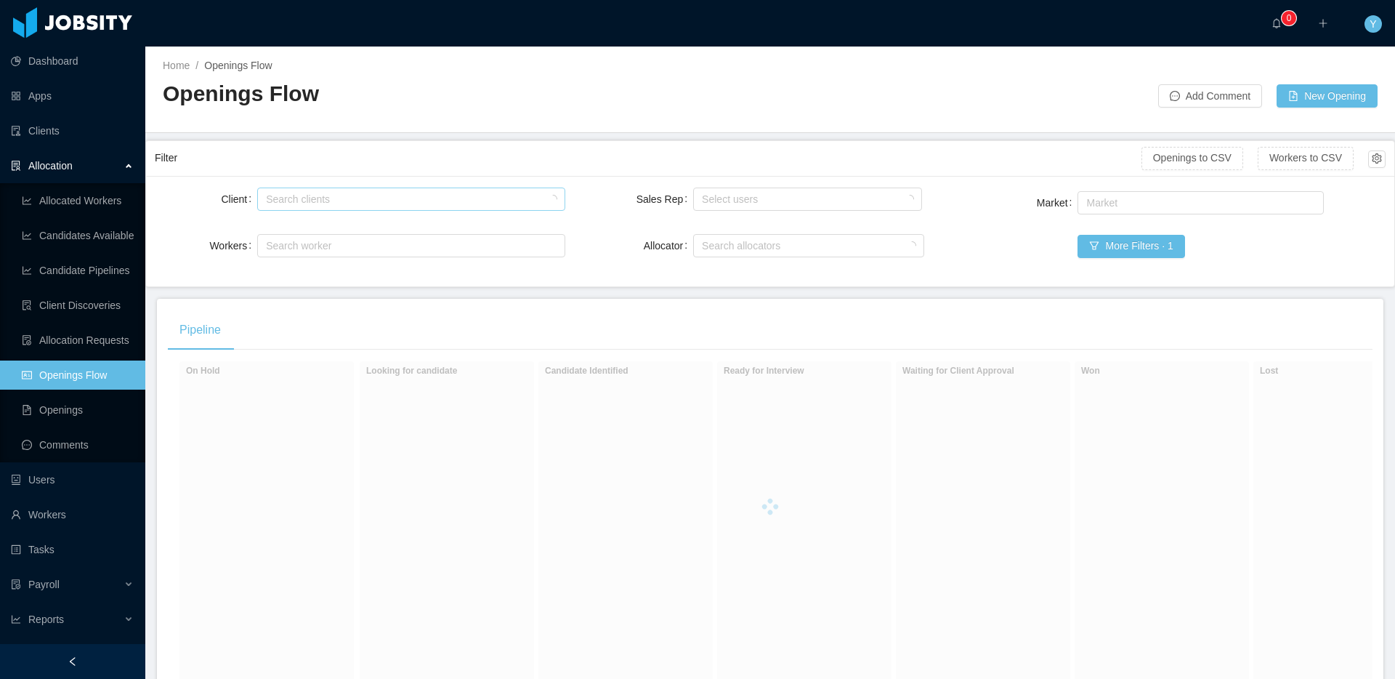
click at [346, 190] on div "Search clients" at bounding box center [409, 199] width 294 height 22
type input "******"
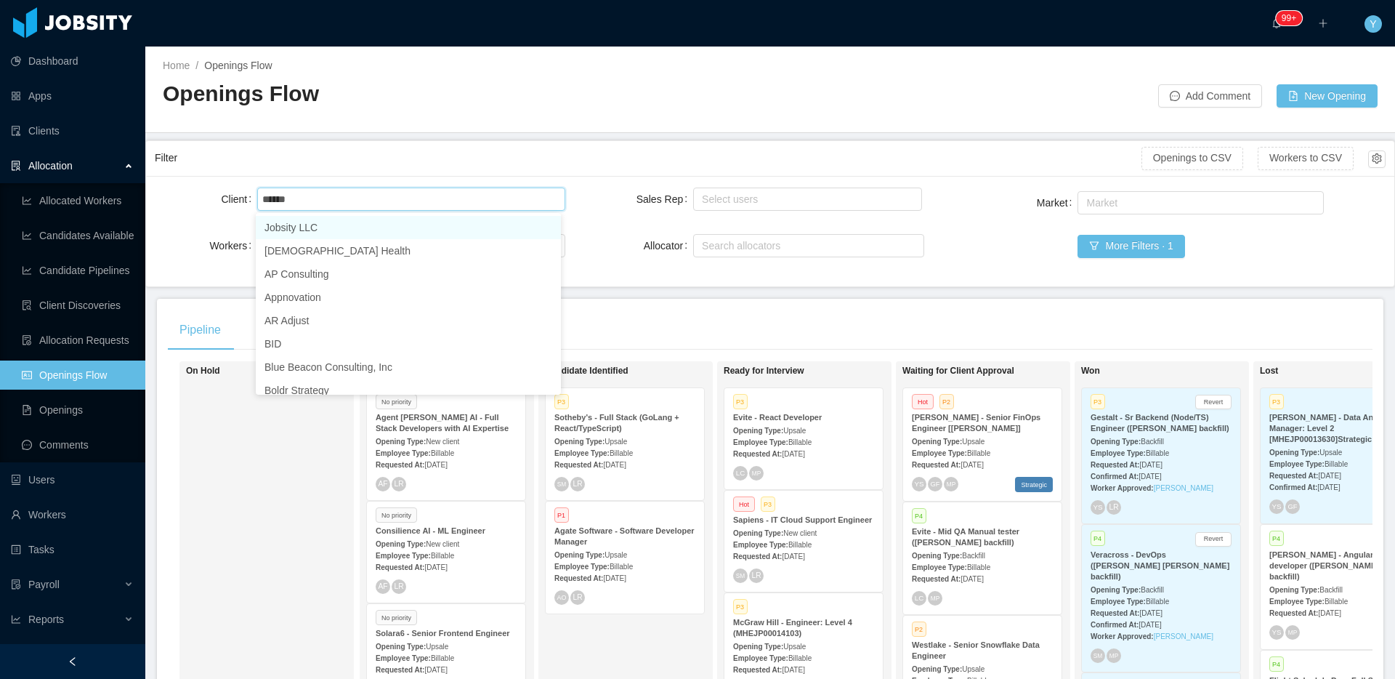
click at [378, 224] on li "Jobsity LLC" at bounding box center [408, 227] width 305 height 23
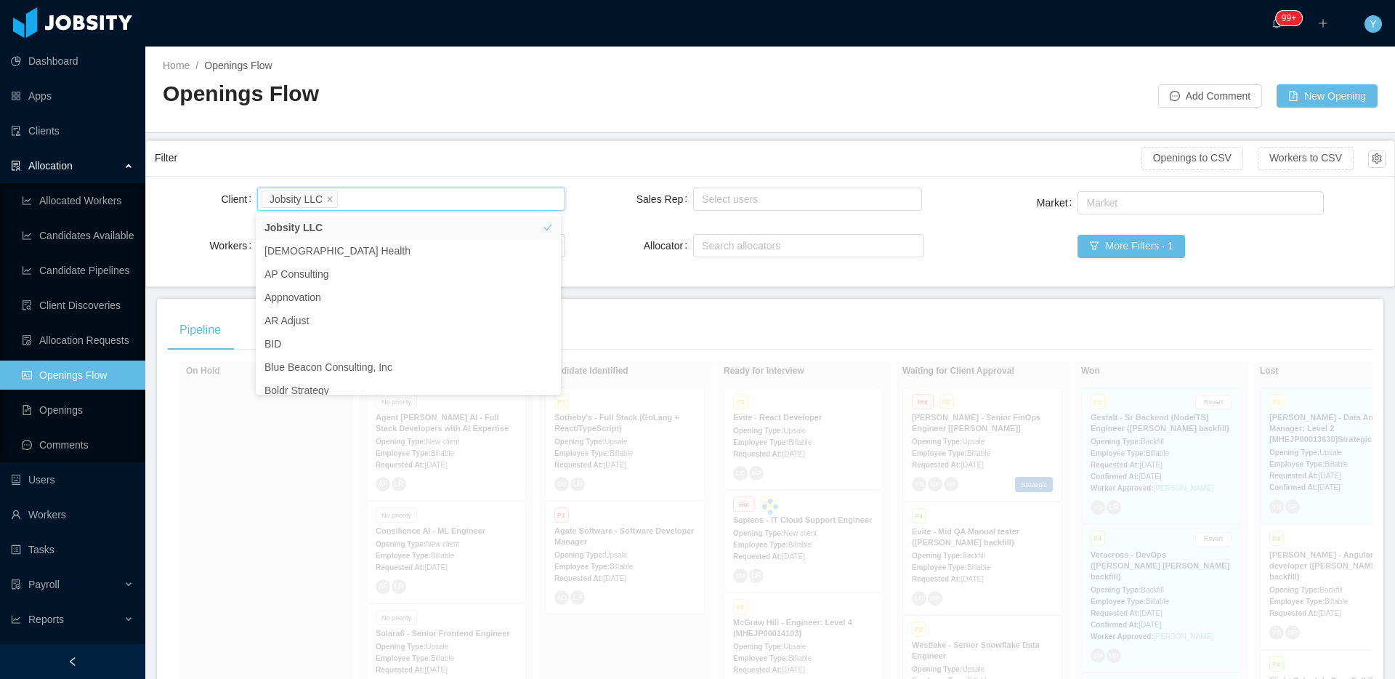
click at [437, 161] on div "Filter" at bounding box center [648, 158] width 987 height 27
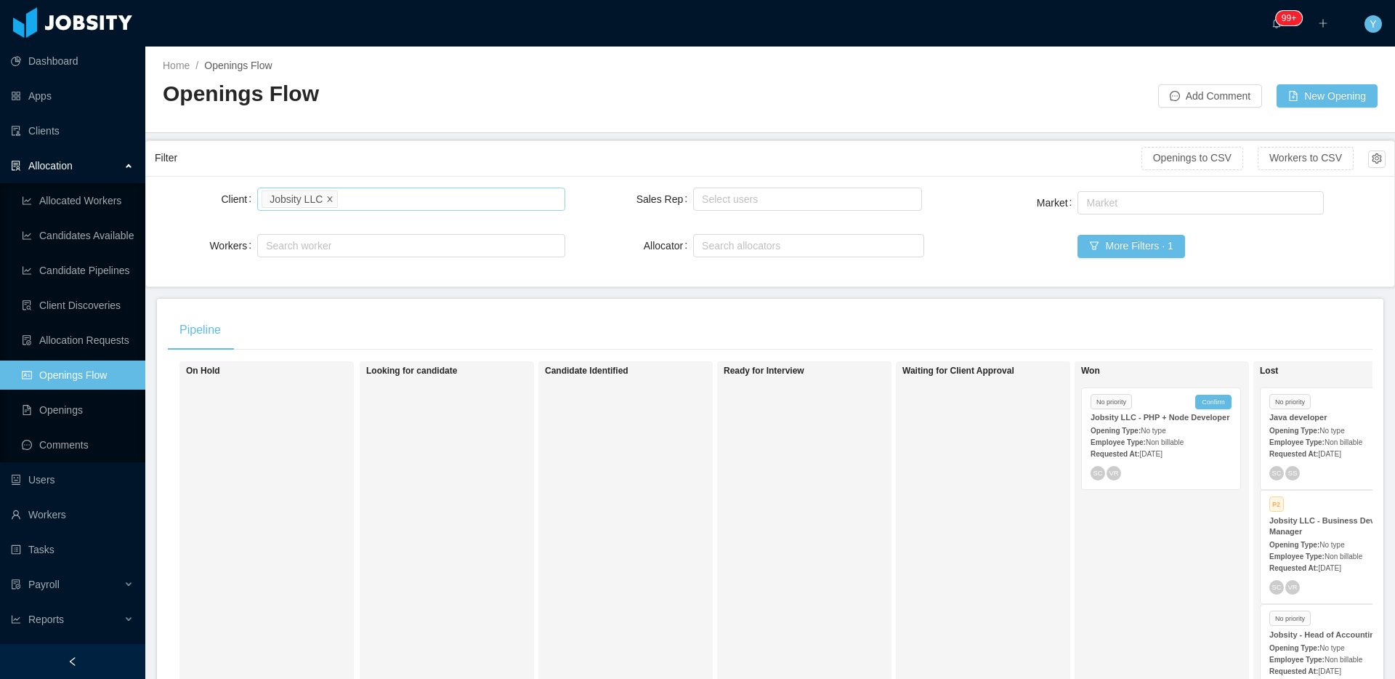
click at [328, 196] on icon "icon: close" at bounding box center [329, 198] width 7 height 7
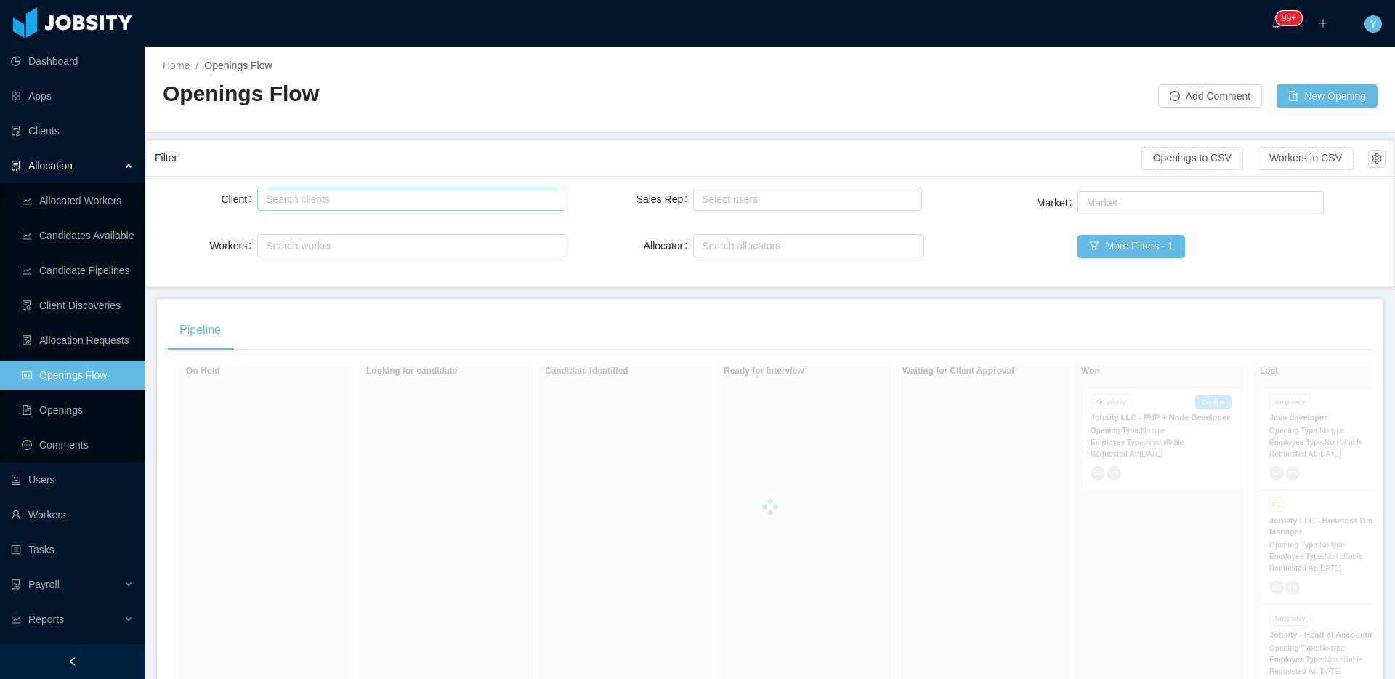
click at [336, 201] on div "Search clients" at bounding box center [407, 199] width 283 height 15
type input "******"
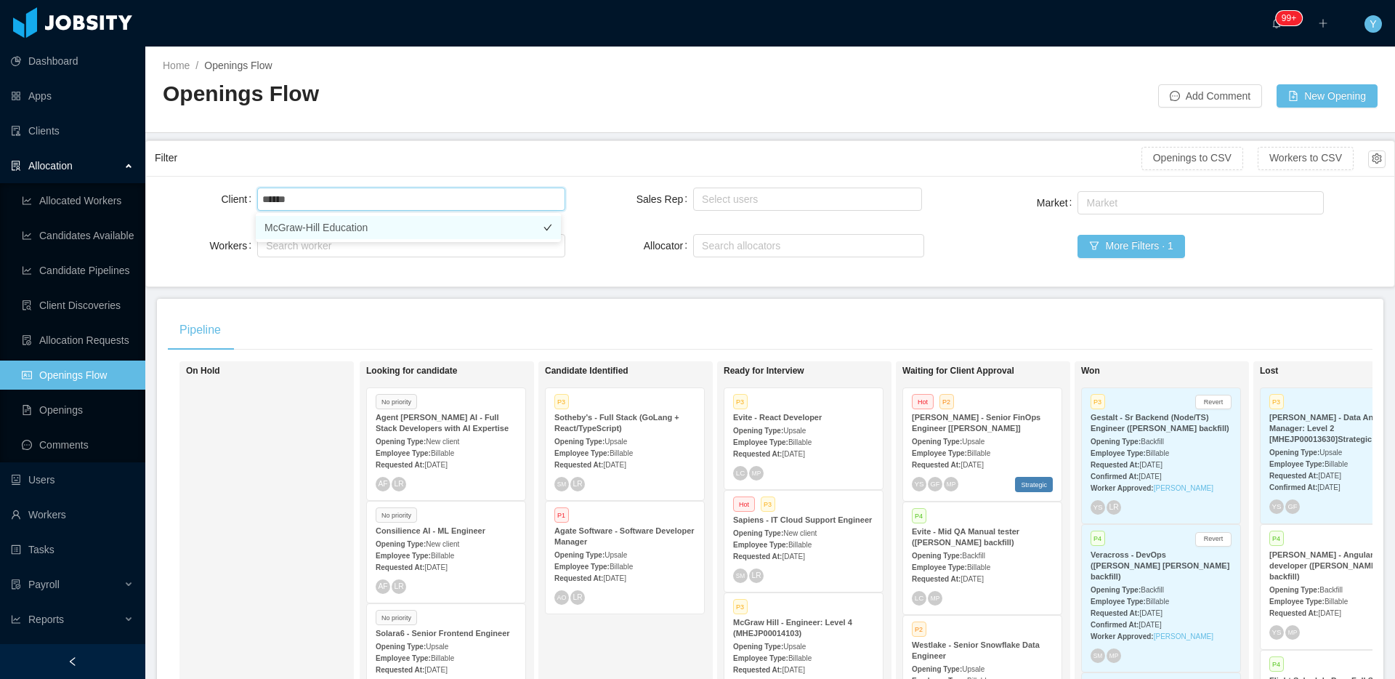
click at [367, 229] on li "McGraw-Hill Education" at bounding box center [408, 227] width 305 height 23
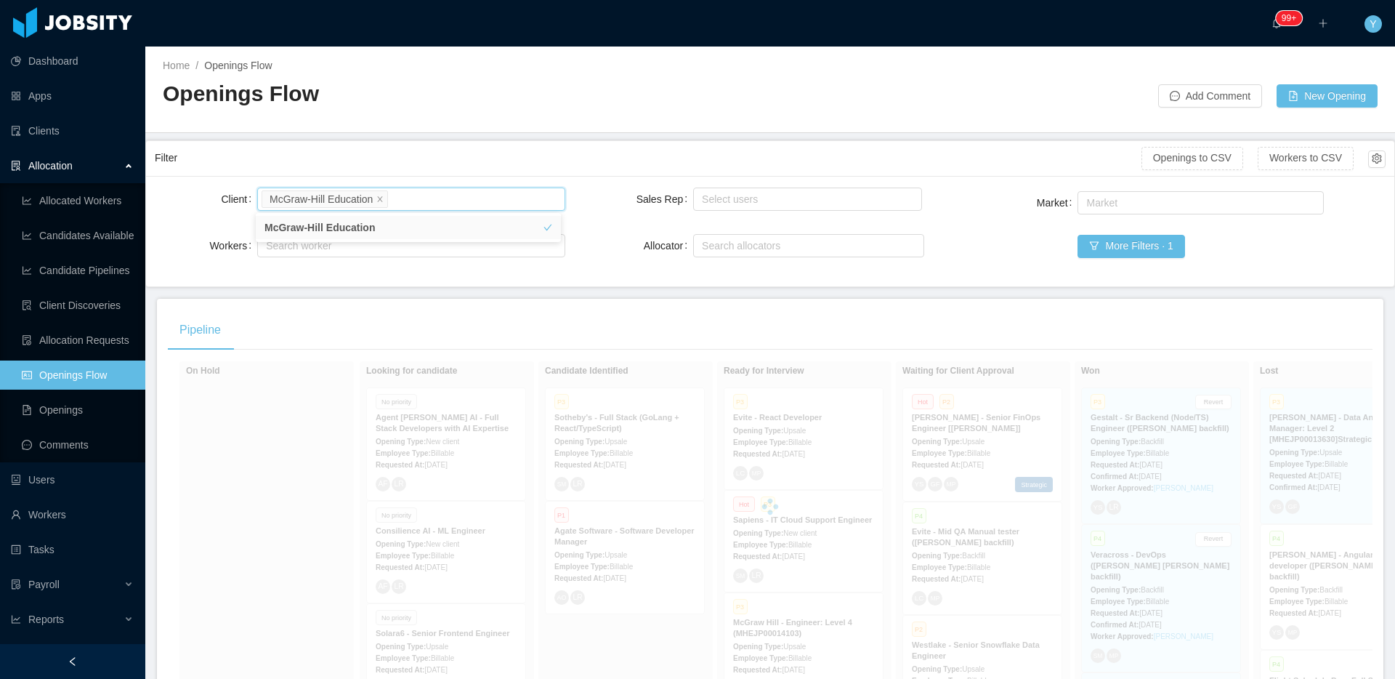
click at [452, 165] on div "Filter" at bounding box center [648, 158] width 987 height 27
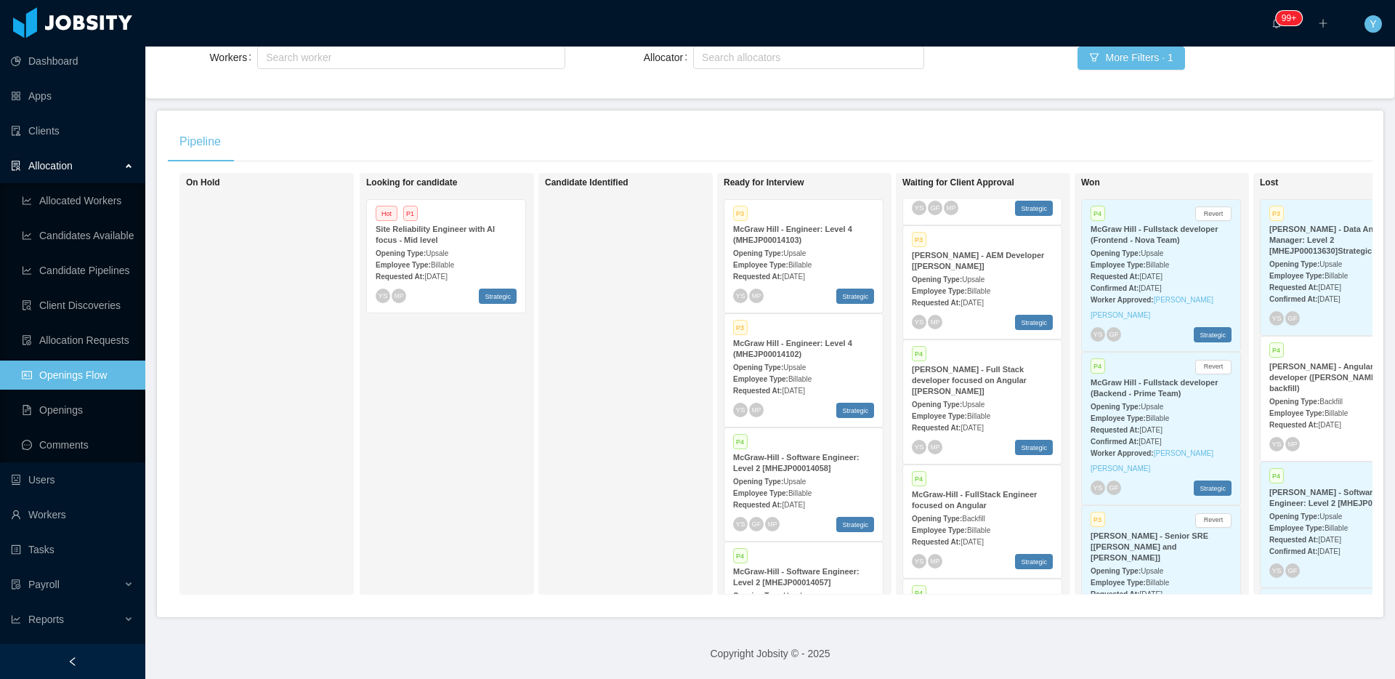
scroll to position [249, 0]
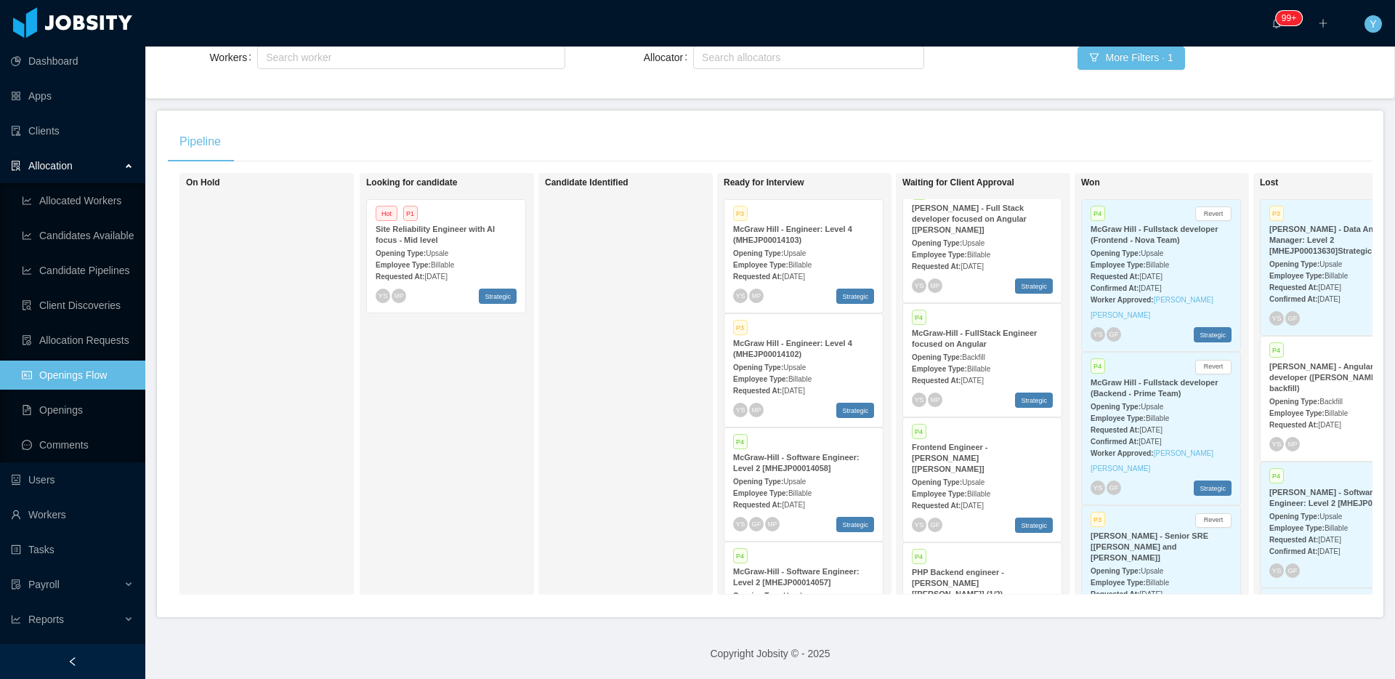
click at [985, 365] on span "Billable" at bounding box center [978, 369] width 23 height 8
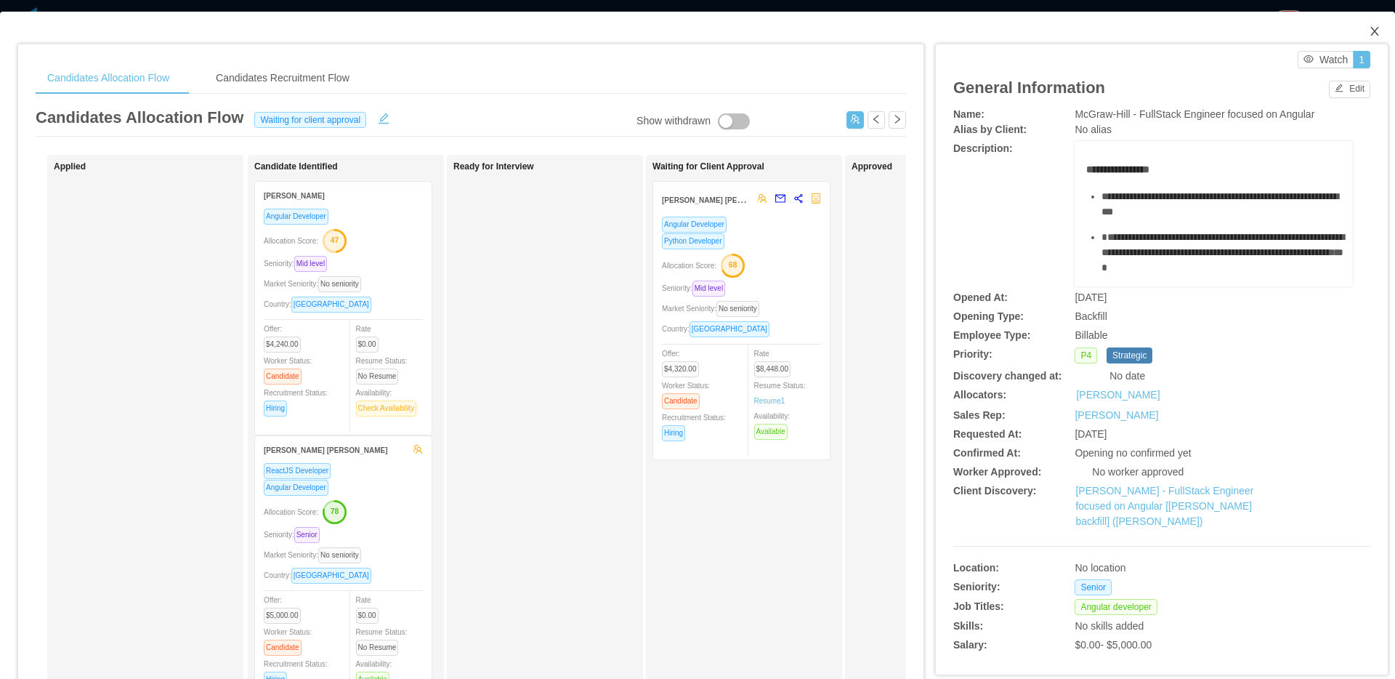
click at [1369, 37] on icon "icon: close" at bounding box center [1375, 31] width 12 height 12
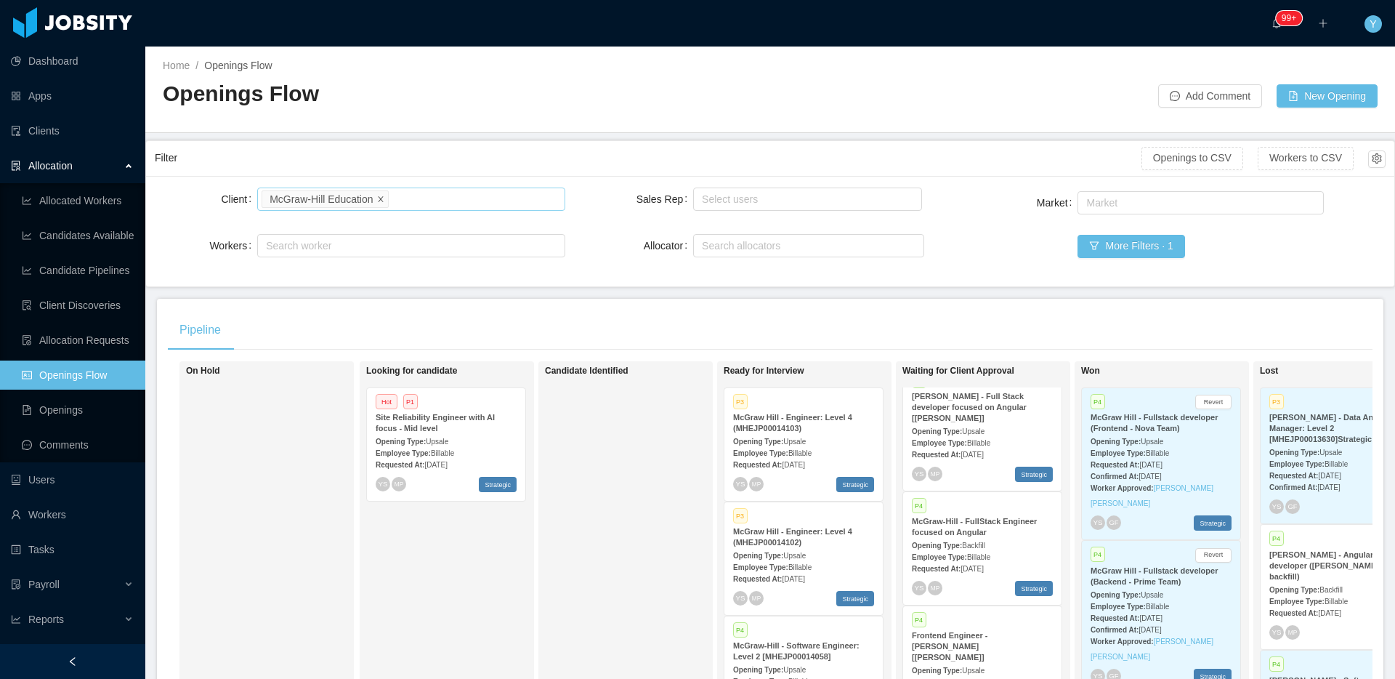
click at [380, 198] on icon "icon: close" at bounding box center [380, 198] width 7 height 7
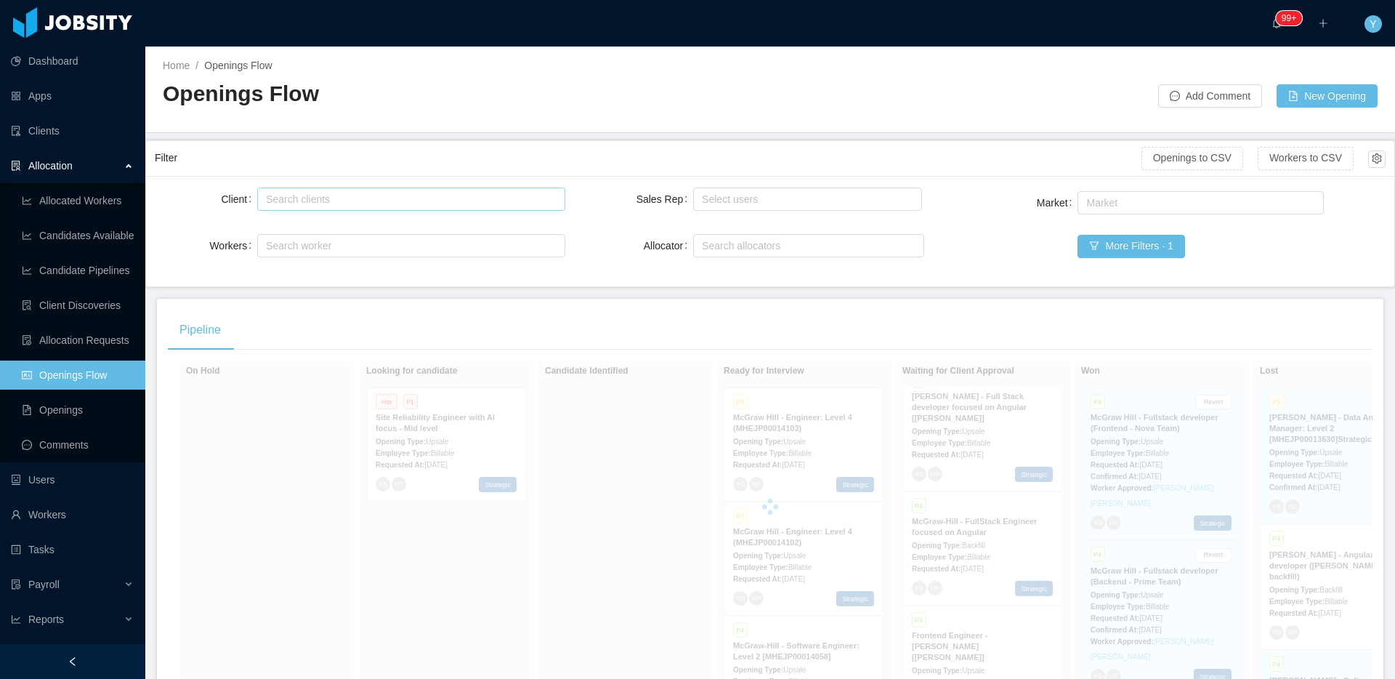
click at [384, 198] on div "Search clients" at bounding box center [407, 199] width 283 height 15
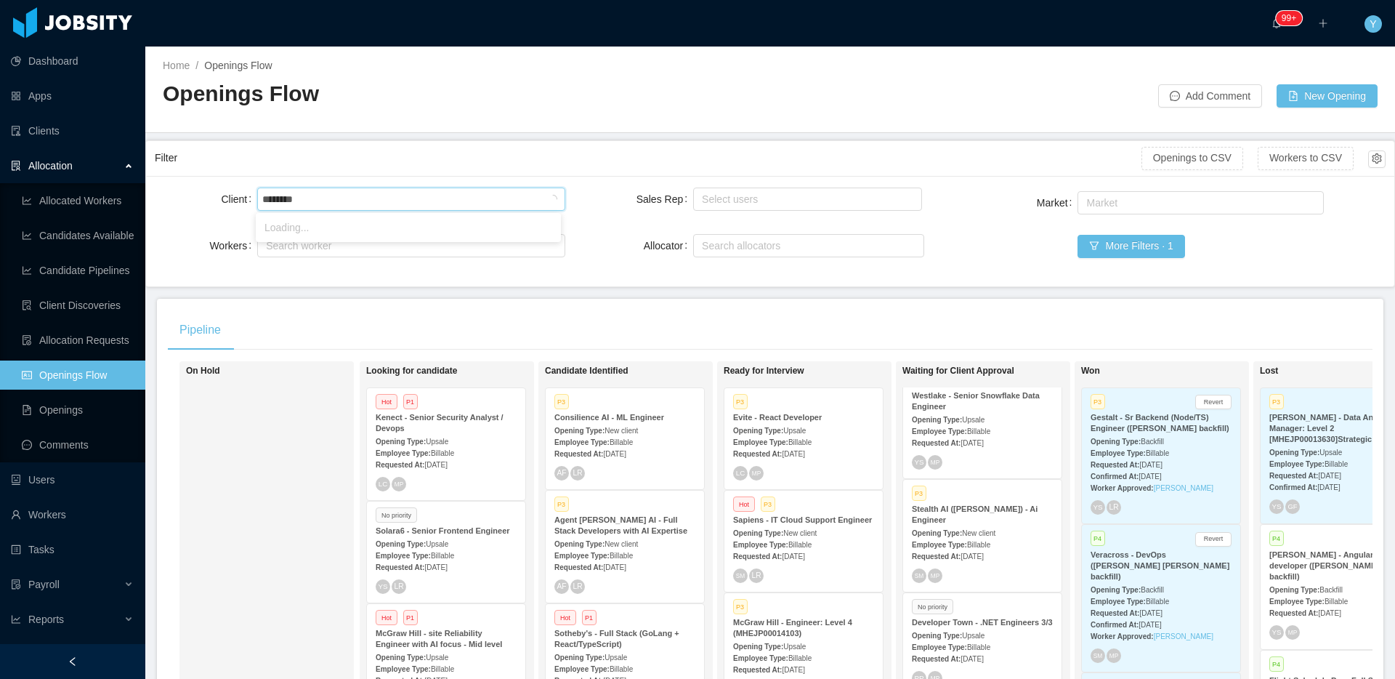
type input "*********"
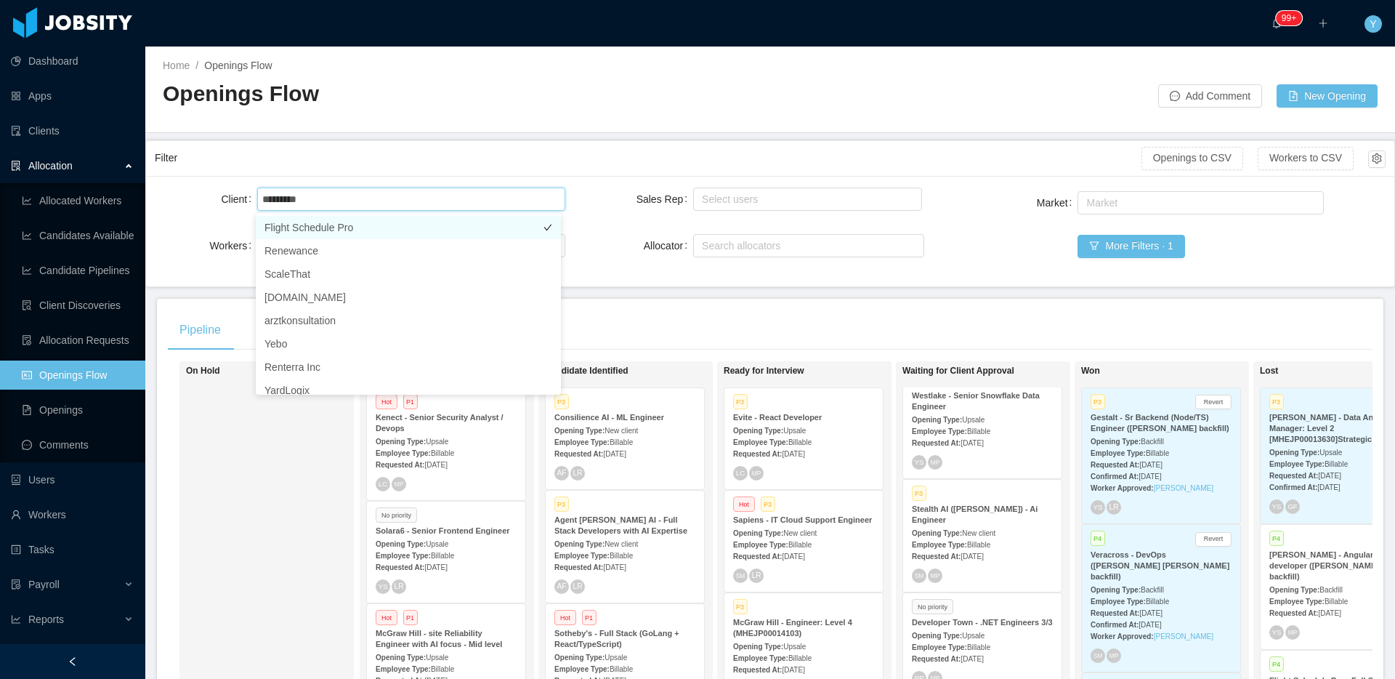
click at [390, 235] on li "Flight Schedule Pro" at bounding box center [408, 227] width 305 height 23
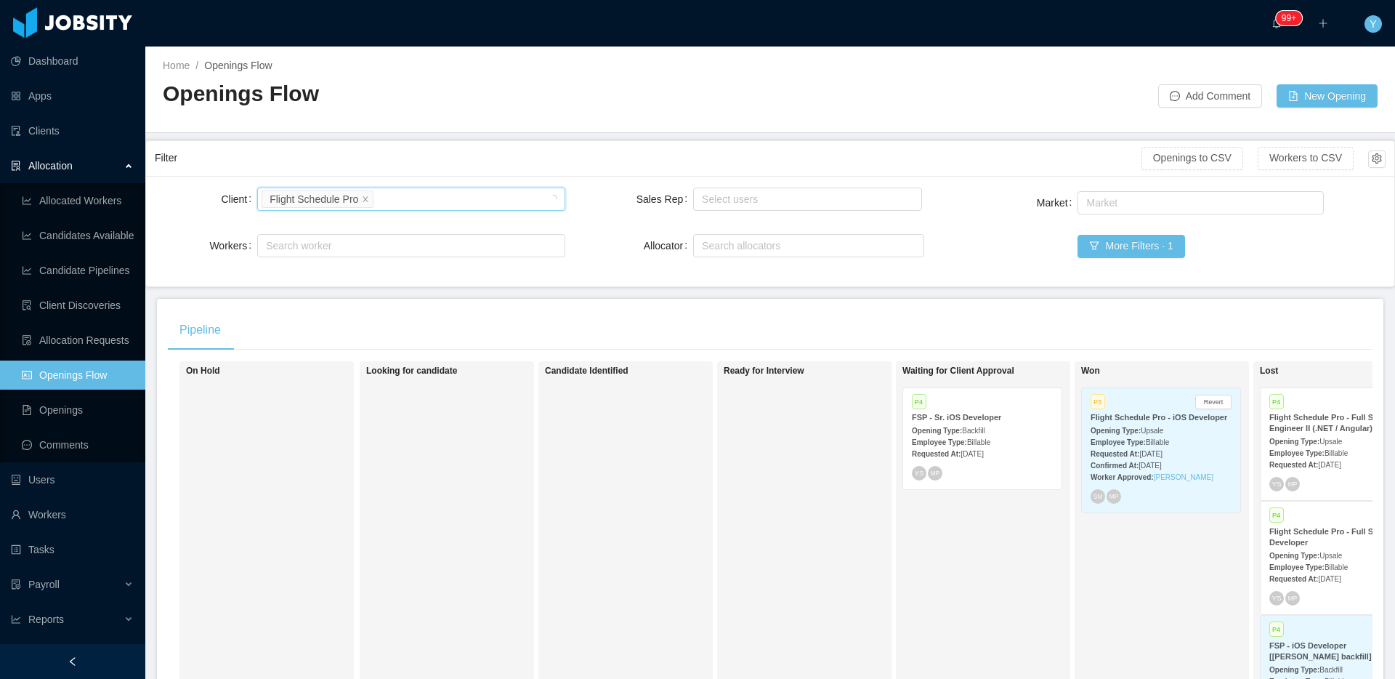
click at [968, 460] on div "Requested At: [DATE]" at bounding box center [982, 453] width 141 height 15
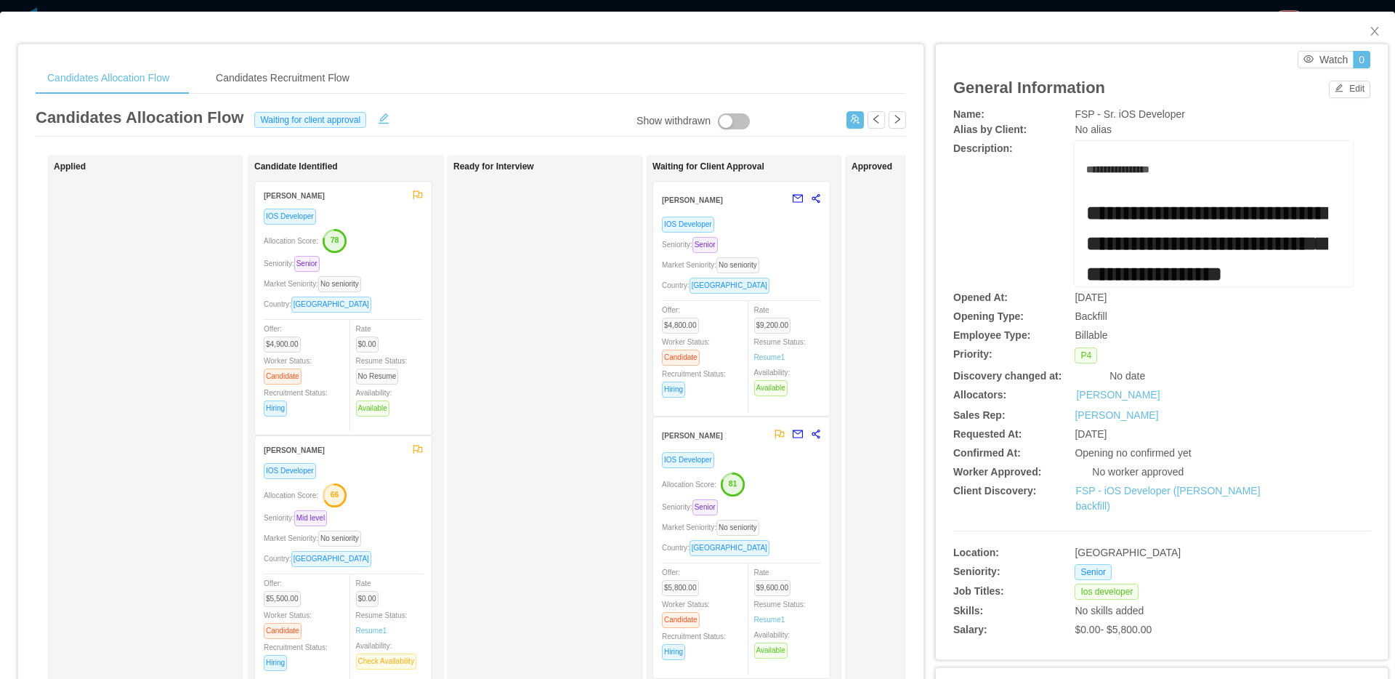
click at [765, 543] on div "Country: [GEOGRAPHIC_DATA]" at bounding box center [741, 547] width 159 height 17
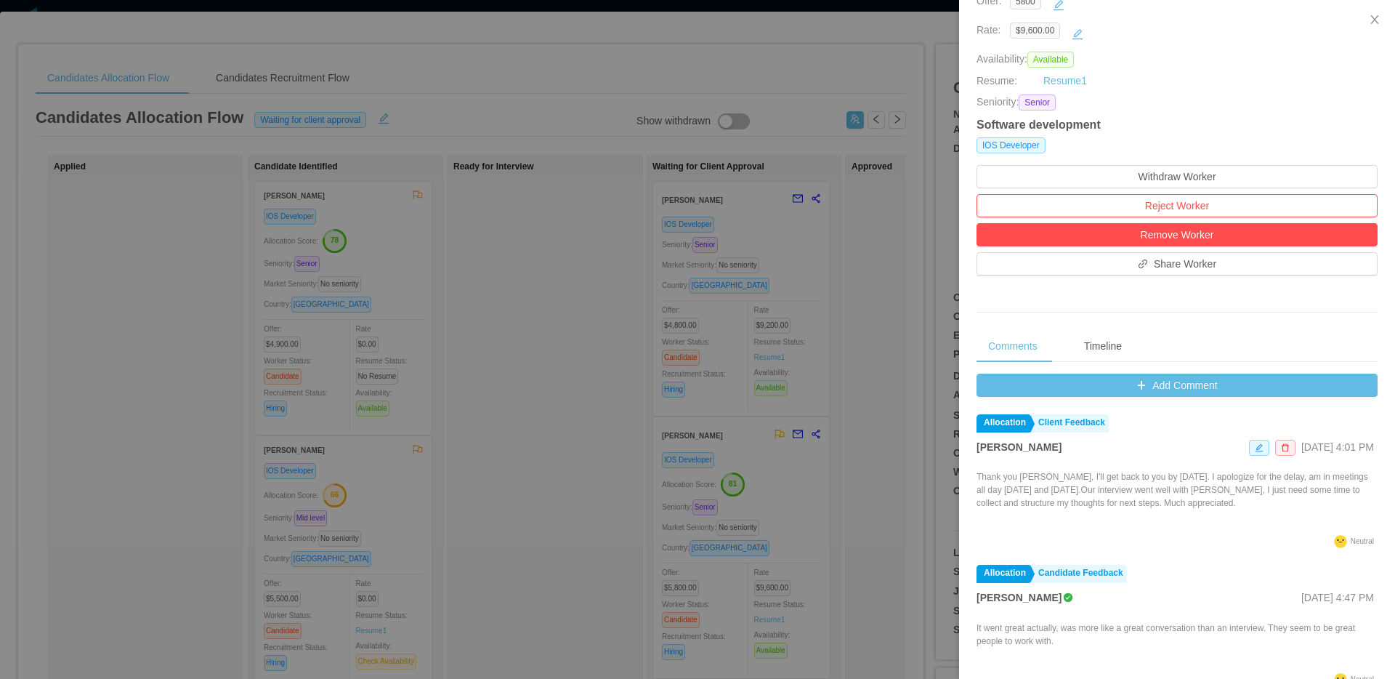
scroll to position [488, 0]
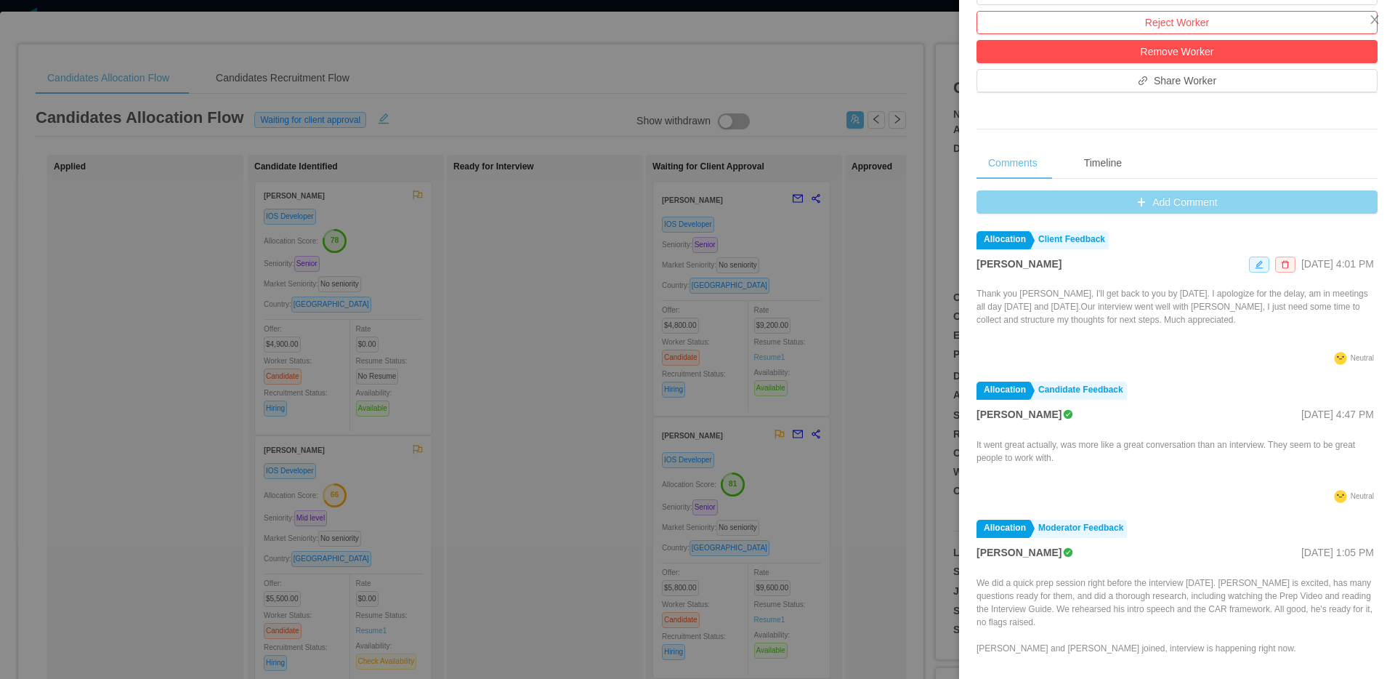
click at [1220, 203] on button "Add Comment" at bounding box center [1177, 201] width 401 height 23
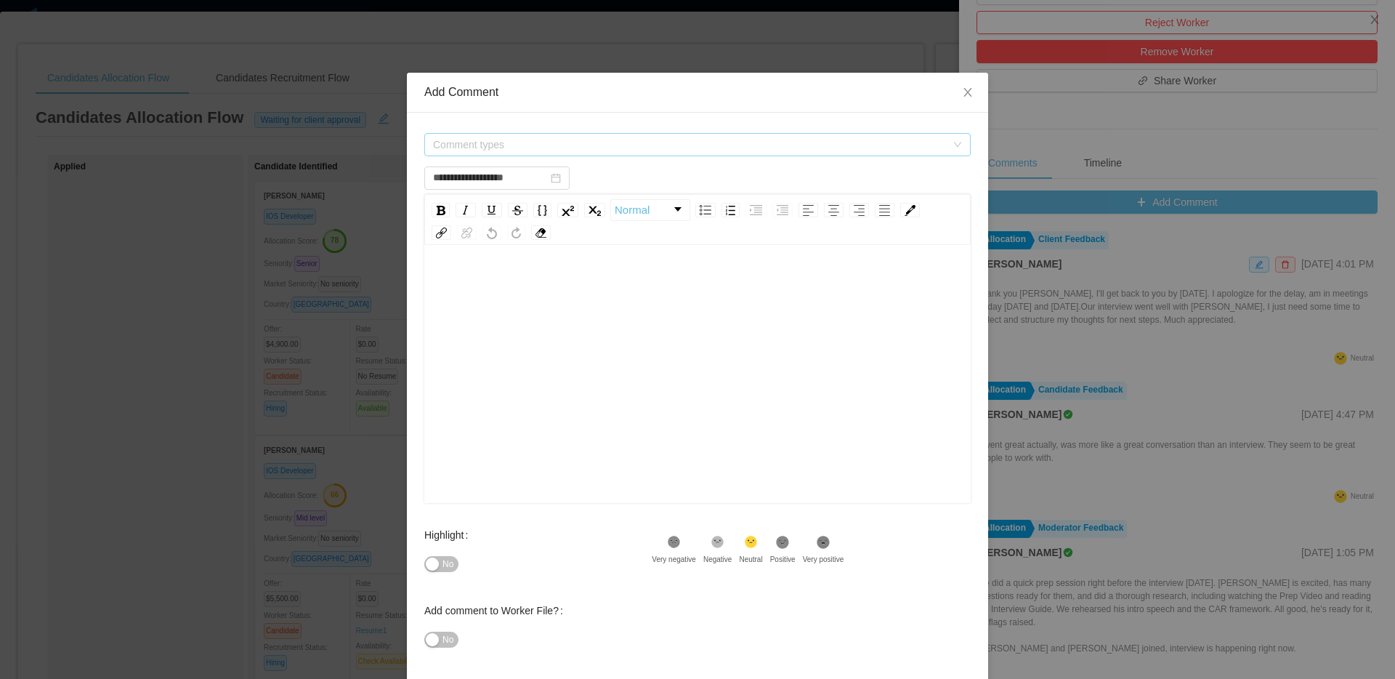
click at [835, 147] on span "Comment types" at bounding box center [689, 144] width 513 height 15
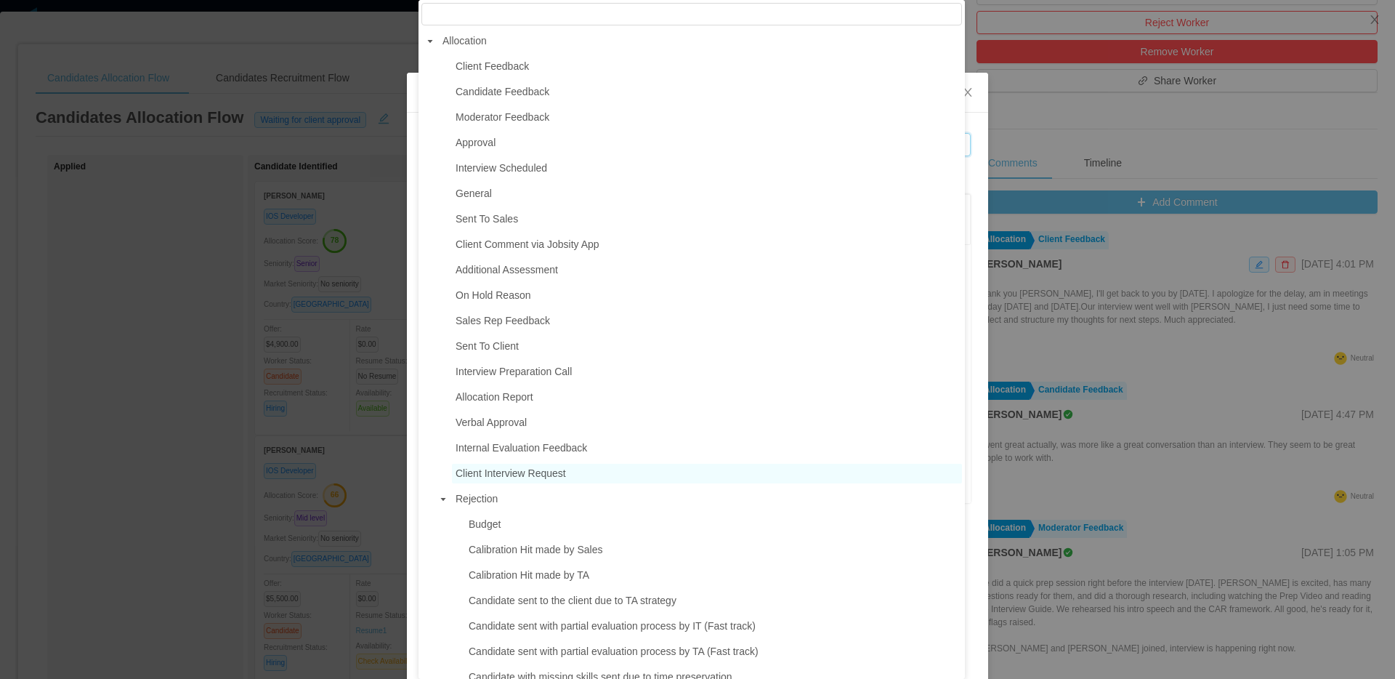
click at [624, 483] on span "Client Interview Request" at bounding box center [707, 474] width 510 height 20
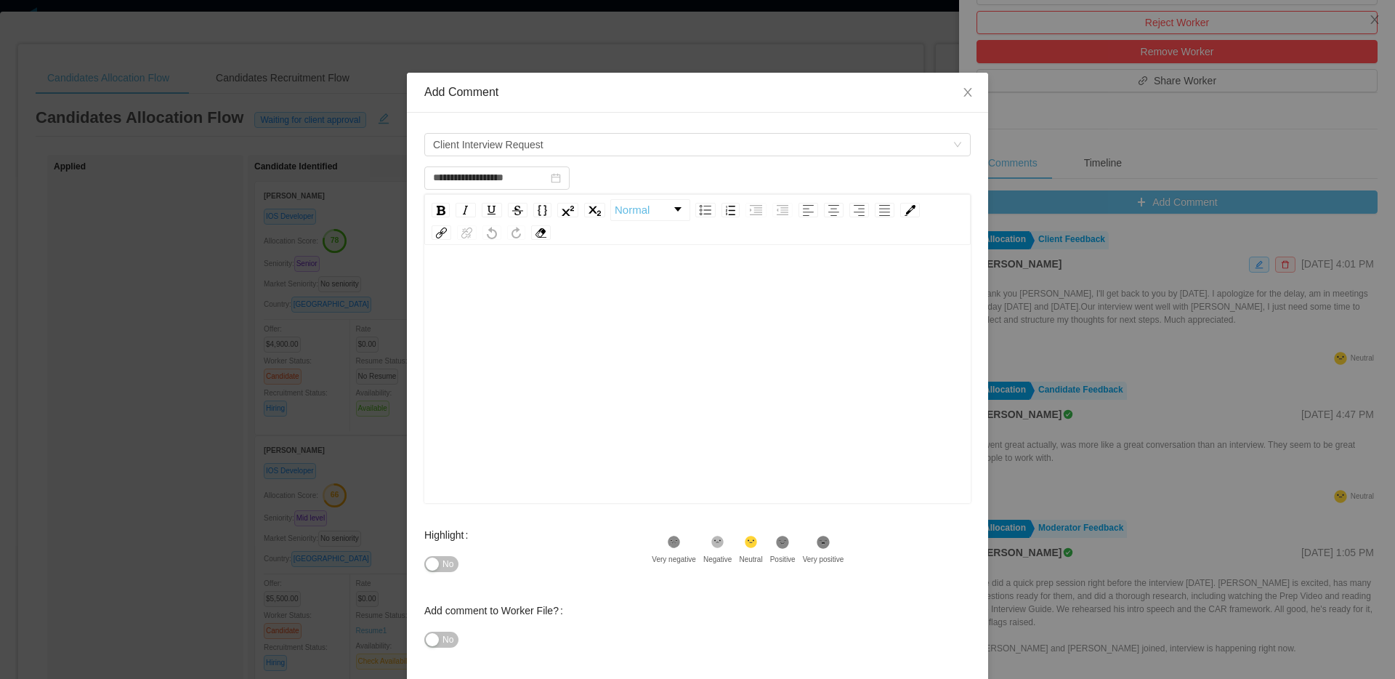
click at [641, 418] on div "rdw-editor" at bounding box center [698, 397] width 524 height 254
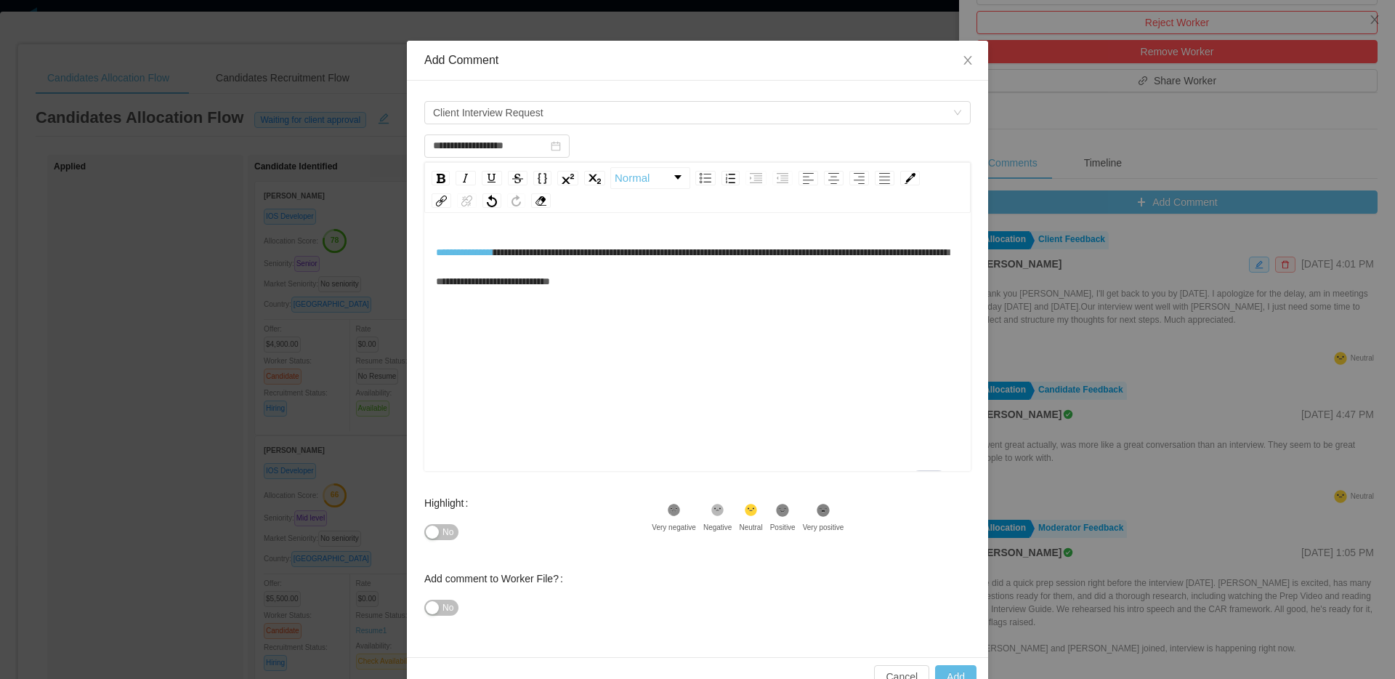
scroll to position [66, 0]
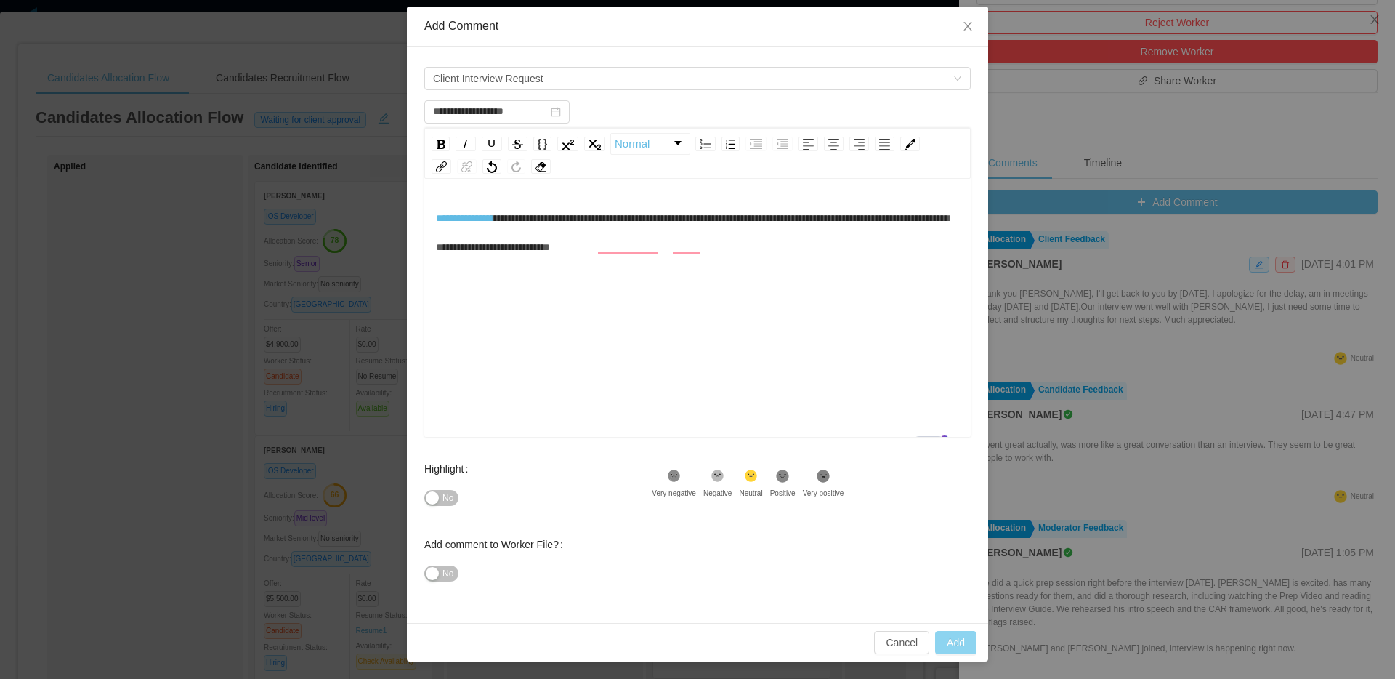
type input "**********"
click at [939, 640] on button "Add" at bounding box center [955, 642] width 41 height 23
